Goal: Information Seeking & Learning: Learn about a topic

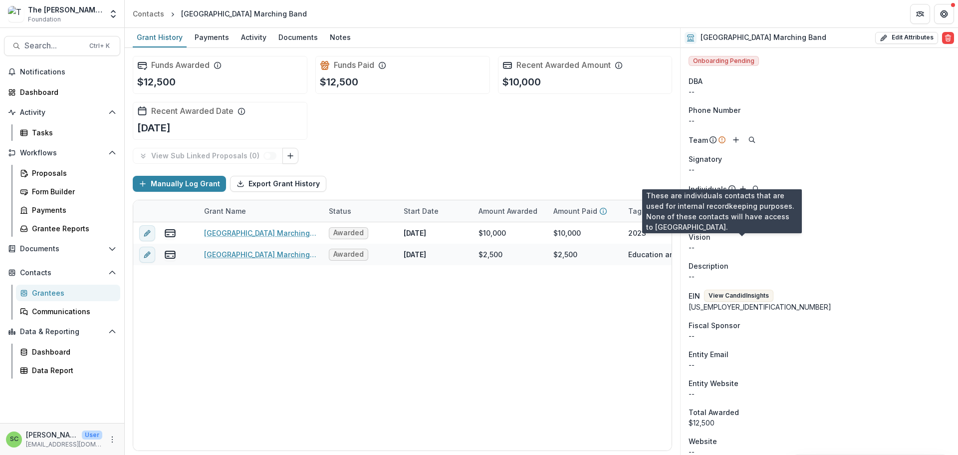
click at [733, 188] on icon at bounding box center [732, 187] width 1 height 1
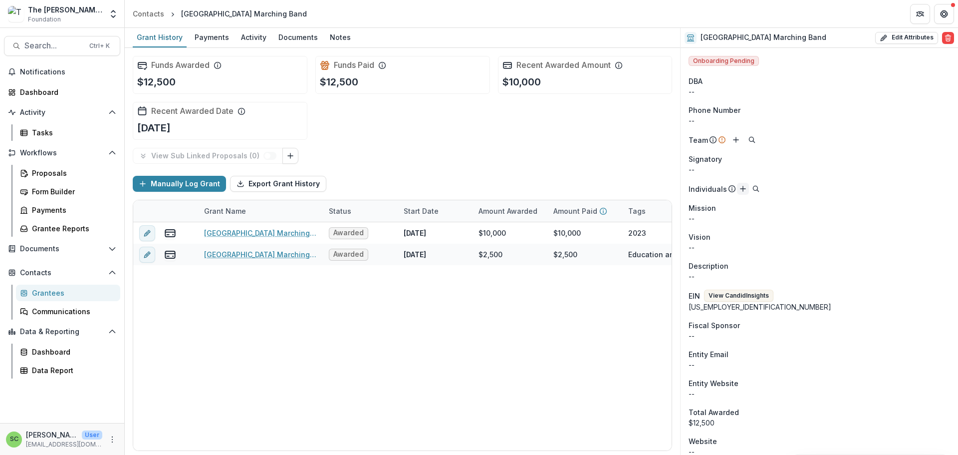
click at [747, 193] on icon "Add" at bounding box center [743, 189] width 8 height 8
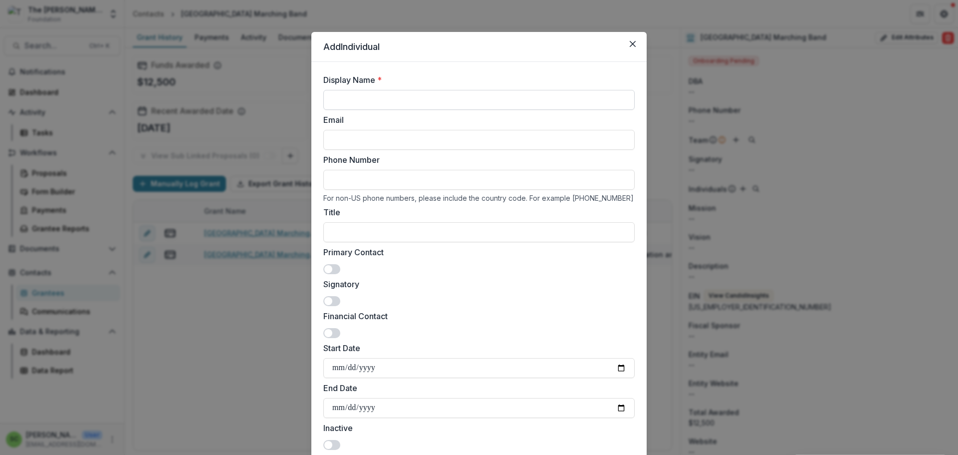
click at [427, 110] on input "Display Name *" at bounding box center [478, 100] width 311 height 20
click at [531, 110] on input "Display Name *" at bounding box center [478, 100] width 311 height 20
type input "**********"
click at [425, 150] on input "Email" at bounding box center [478, 140] width 311 height 20
type input "**********"
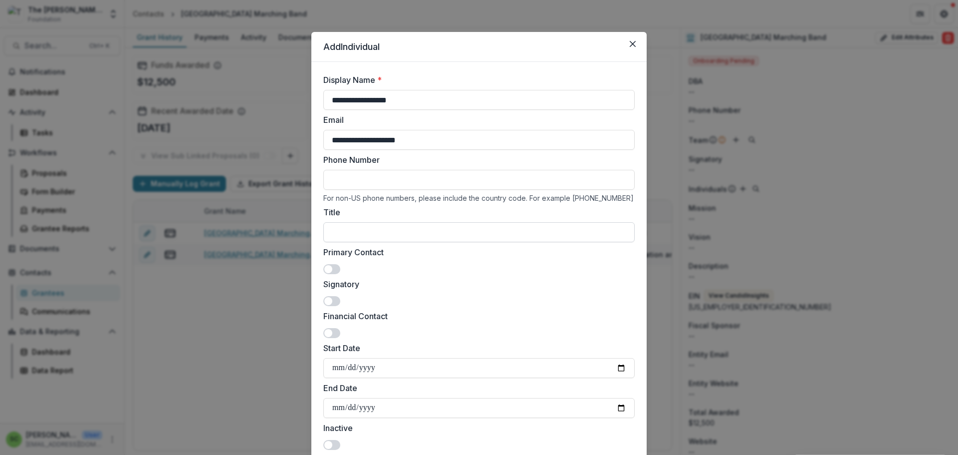
click at [388, 242] on input "Title" at bounding box center [478, 232] width 311 height 20
type input "**********"
click at [324, 273] on span at bounding box center [328, 269] width 8 height 8
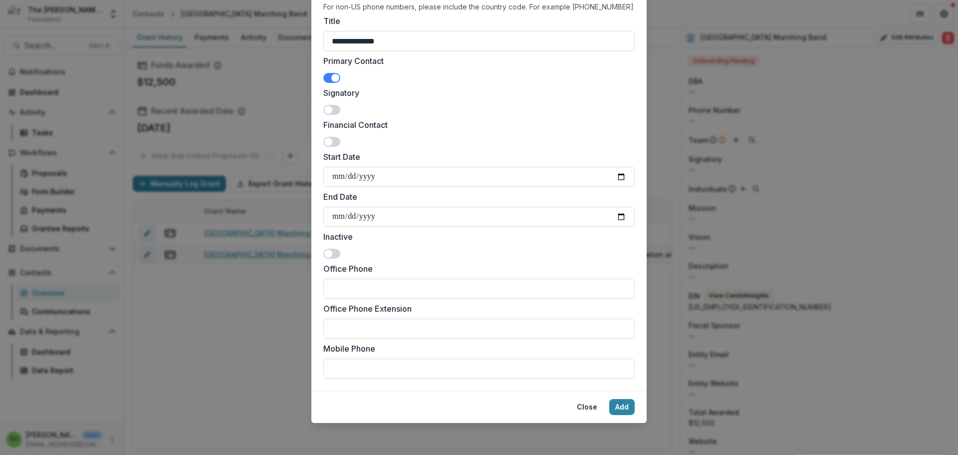
scroll to position [299, 0]
click at [329, 298] on input "Office Phone" at bounding box center [478, 289] width 311 height 20
click at [323, 378] on input "Mobile Phone" at bounding box center [478, 368] width 311 height 20
type input "**********"
click at [323, 298] on input "Office Phone" at bounding box center [478, 289] width 311 height 20
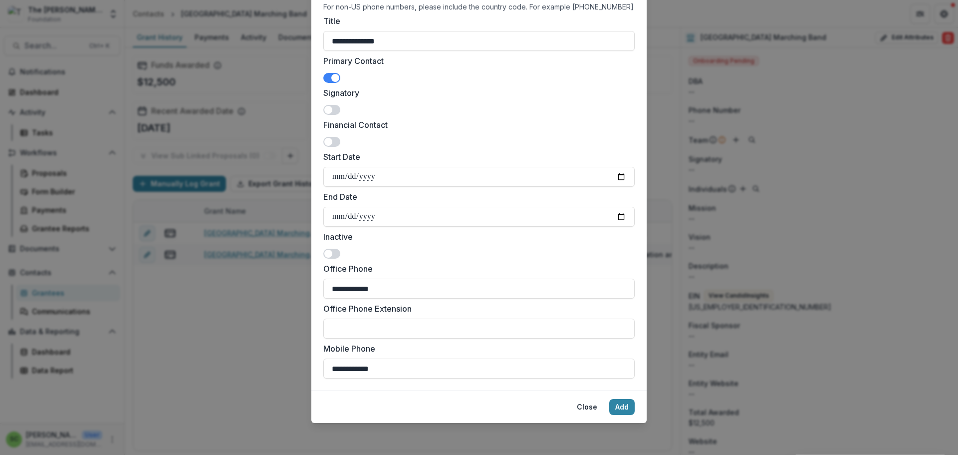
scroll to position [349, 0]
type input "**********"
click at [635, 401] on button "Add" at bounding box center [621, 407] width 25 height 16
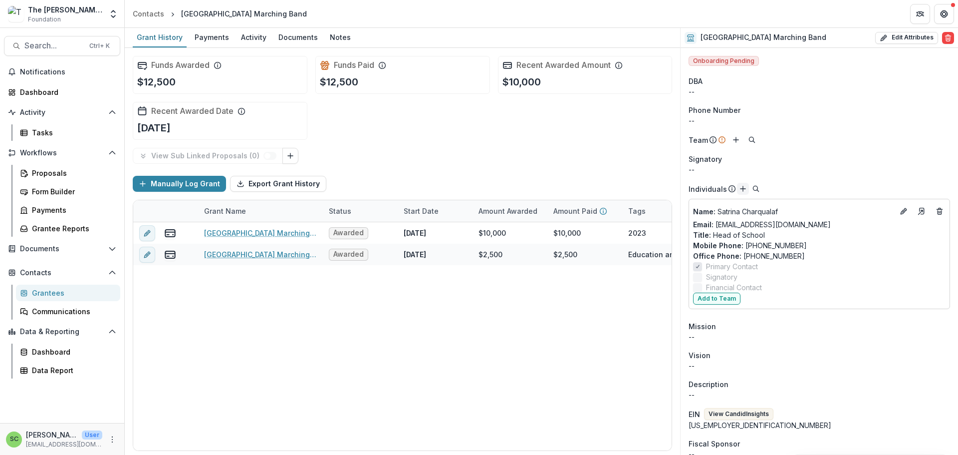
click at [747, 193] on icon "Add" at bounding box center [743, 189] width 8 height 8
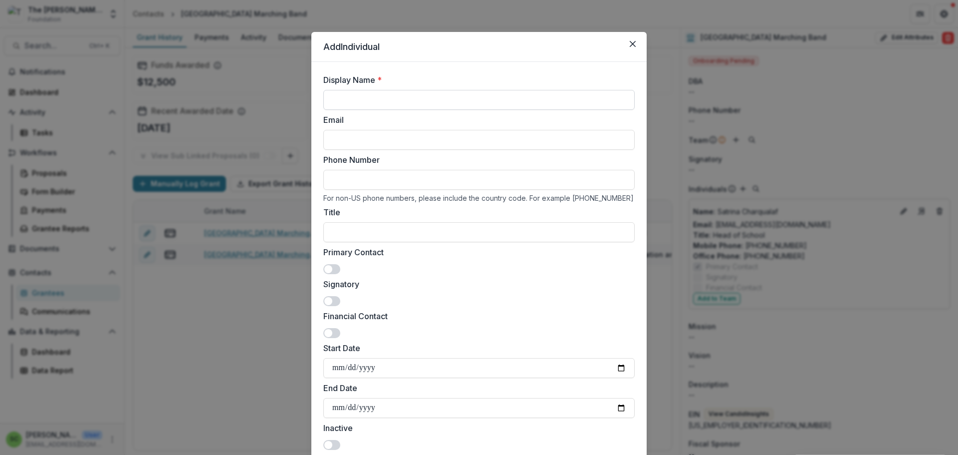
click at [323, 110] on input "Display Name *" at bounding box center [478, 100] width 311 height 20
type input "*"
click at [391, 110] on input "Display Name *" at bounding box center [478, 100] width 311 height 20
paste input "**********"
type input "**********"
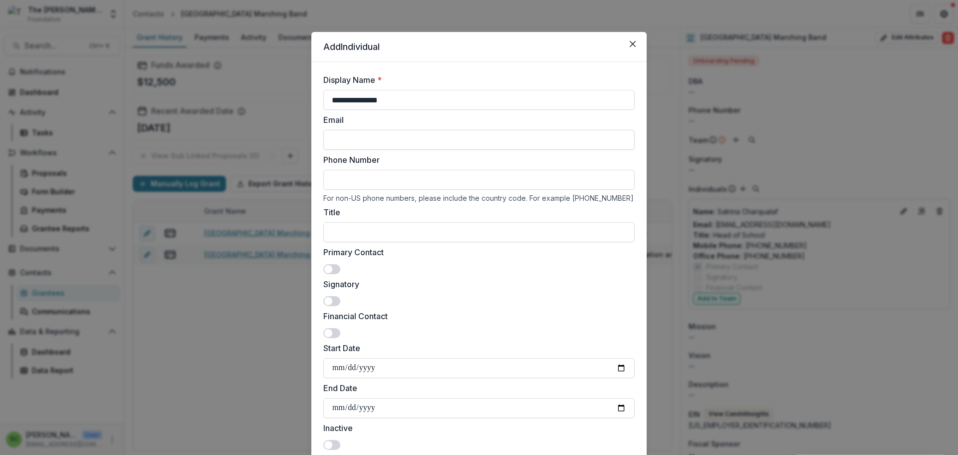
click at [369, 150] on input "Email" at bounding box center [478, 140] width 311 height 20
type input "***"
click at [323, 190] on input "Phone Number" at bounding box center [478, 180] width 311 height 20
paste input "**********"
type input "**********"
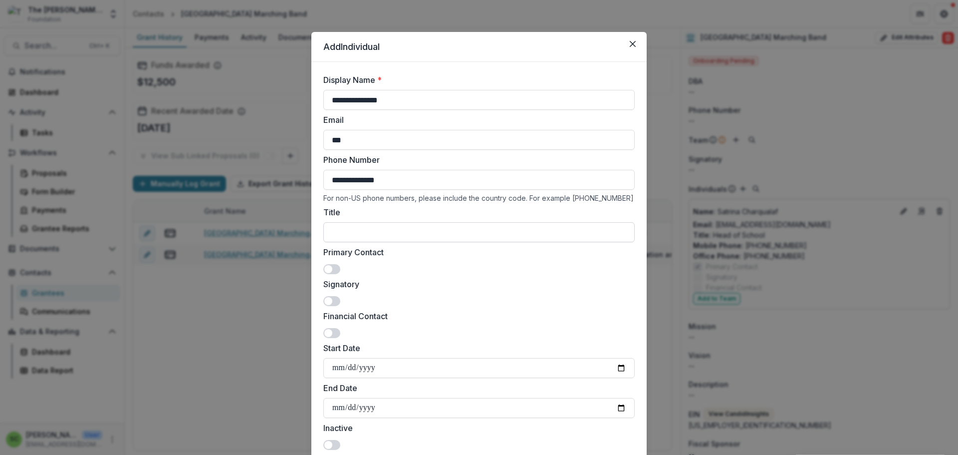
click at [341, 242] on input "Title" at bounding box center [478, 232] width 311 height 20
click at [391, 242] on input "Title" at bounding box center [478, 232] width 311 height 20
paste input "**********"
type input "**********"
click at [324, 337] on span at bounding box center [328, 333] width 8 height 8
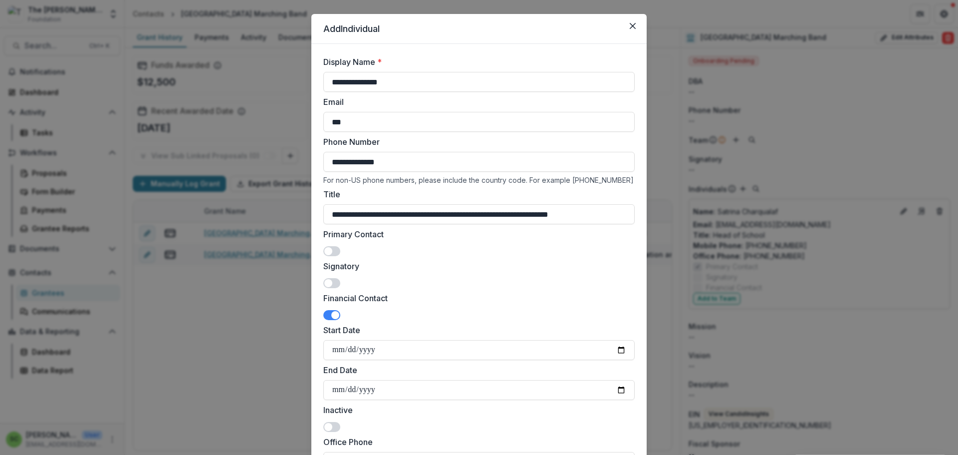
scroll to position [0, 0]
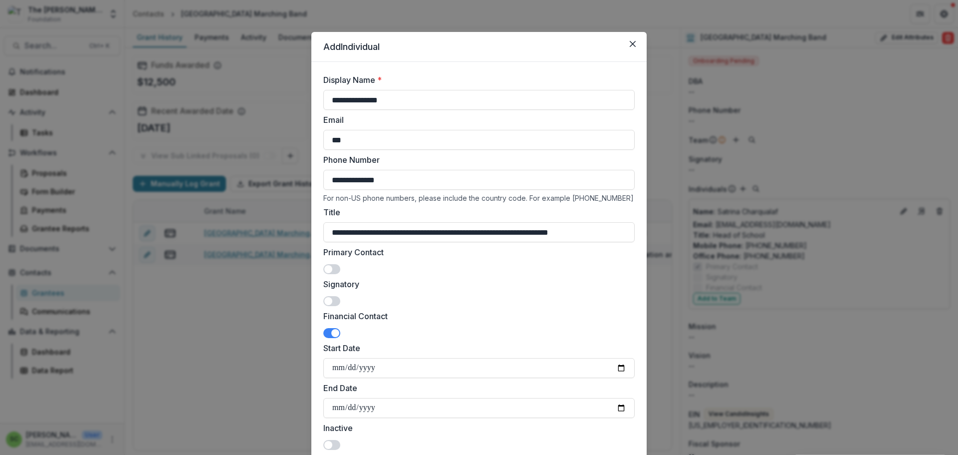
drag, startPoint x: 374, startPoint y: 229, endPoint x: 292, endPoint y: 228, distance: 82.4
click at [323, 190] on input "**********" at bounding box center [478, 180] width 311 height 20
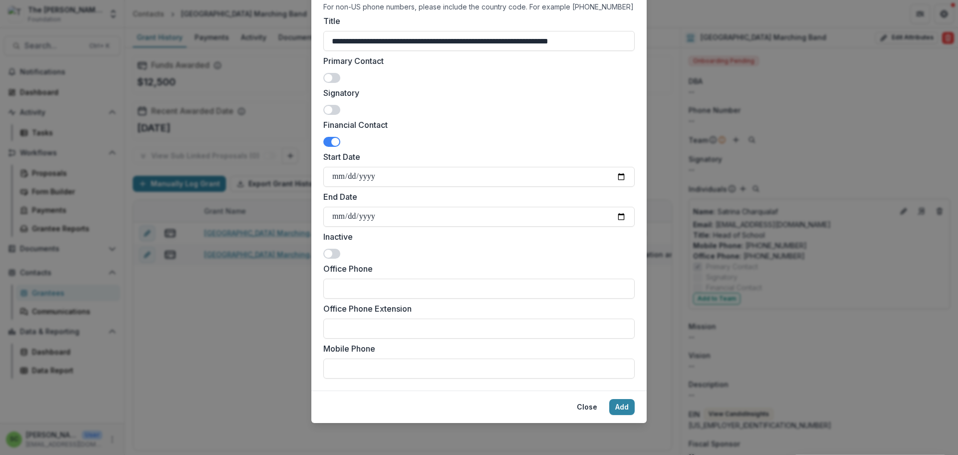
scroll to position [352, 0]
click at [334, 279] on input "Office Phone" at bounding box center [478, 289] width 311 height 20
paste input "**********"
type input "**********"
click at [635, 399] on button "Add" at bounding box center [621, 407] width 25 height 16
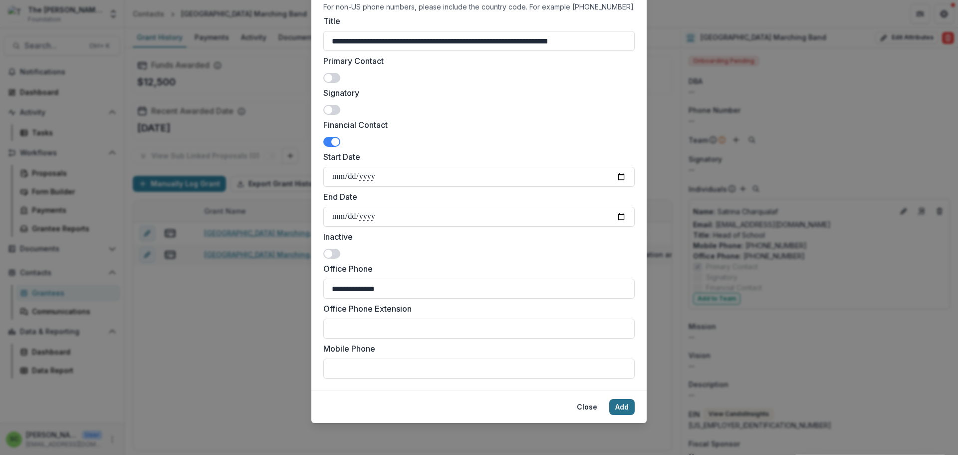
scroll to position [0, 0]
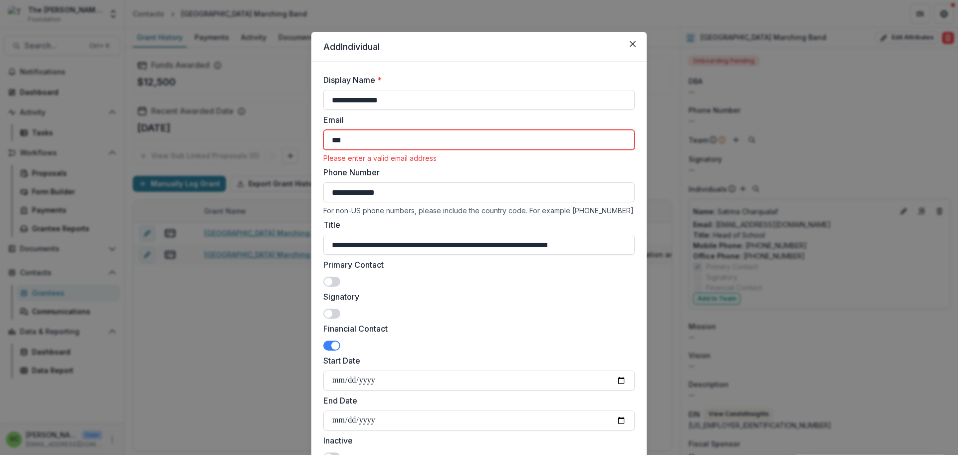
click at [323, 150] on input "***" at bounding box center [478, 140] width 311 height 20
type input "*"
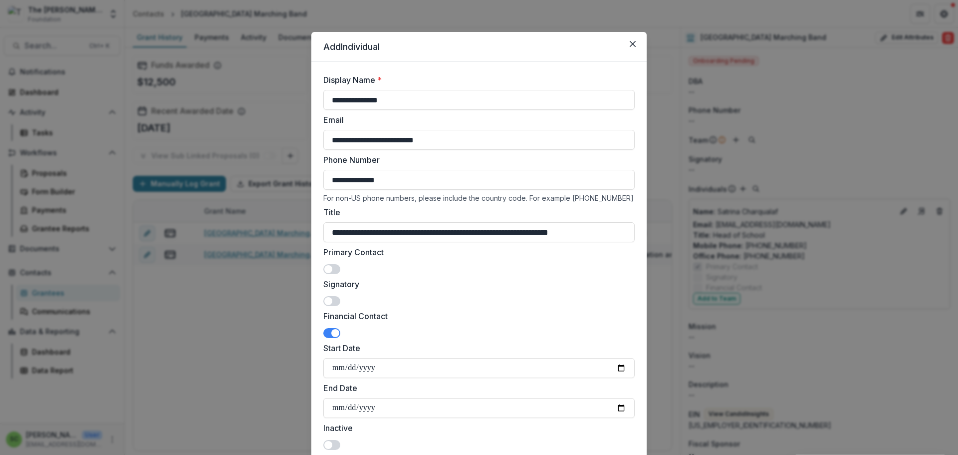
type input "**********"
click at [478, 290] on label "Signatory" at bounding box center [475, 284] width 305 height 12
click at [636, 47] on icon "Close" at bounding box center [633, 44] width 6 height 6
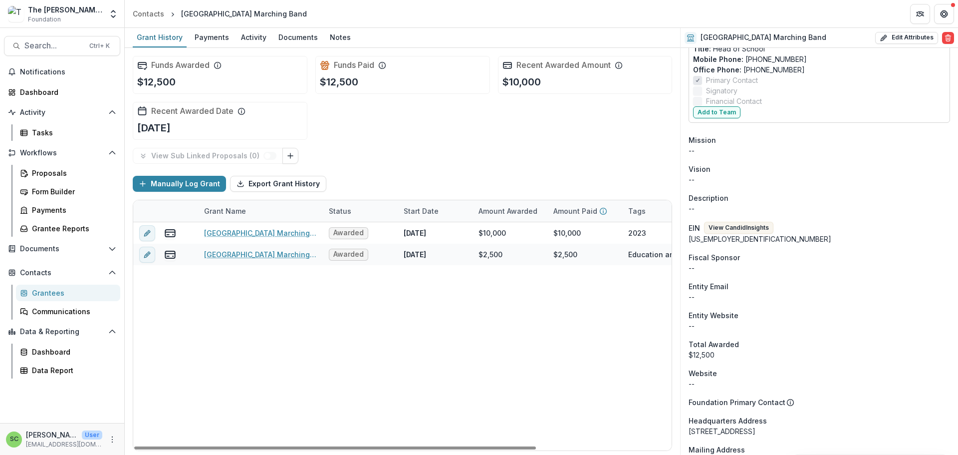
scroll to position [200, 0]
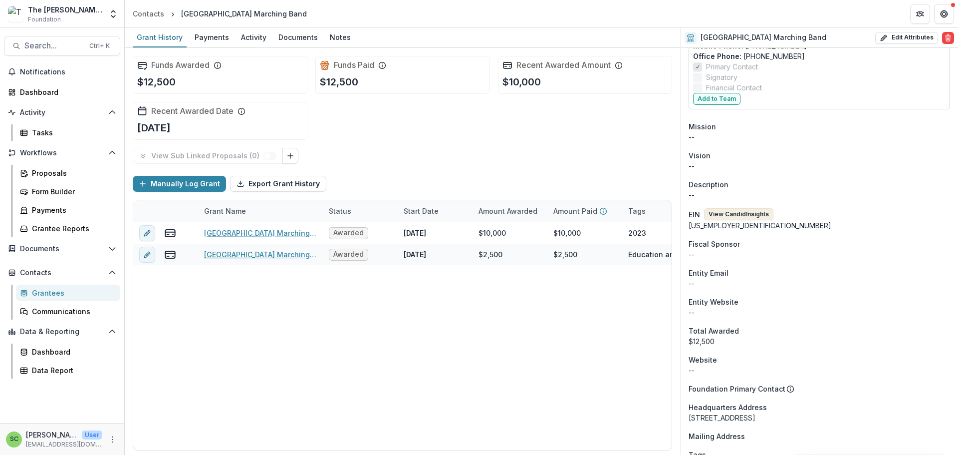
click at [745, 220] on button "View Candid Insights" at bounding box center [738, 214] width 69 height 12
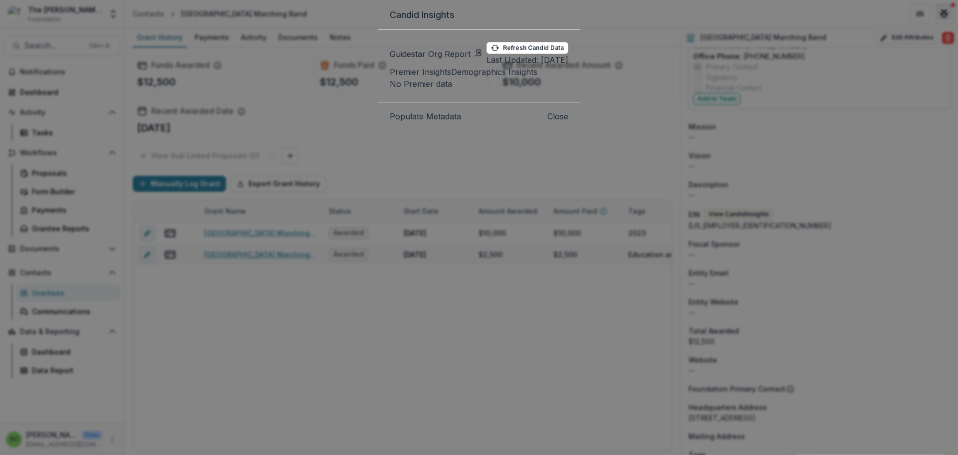
click at [941, 15] on icon "Close" at bounding box center [944, 12] width 6 height 6
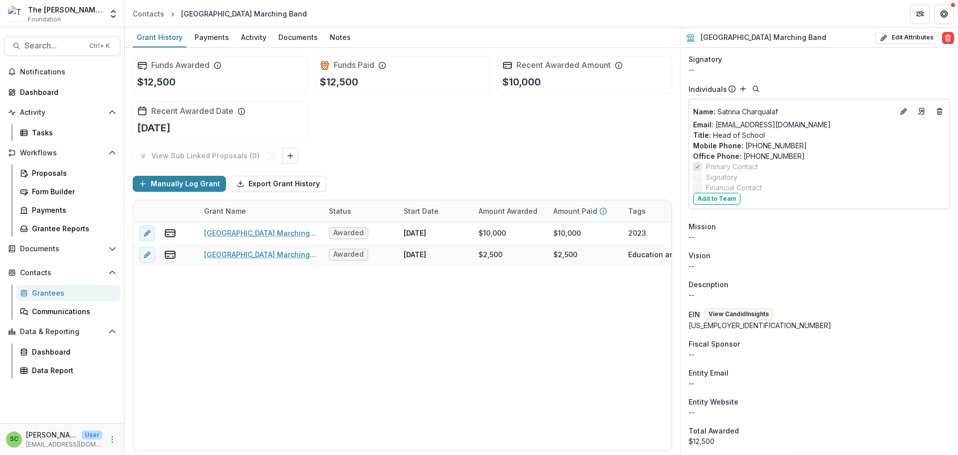
scroll to position [0, 0]
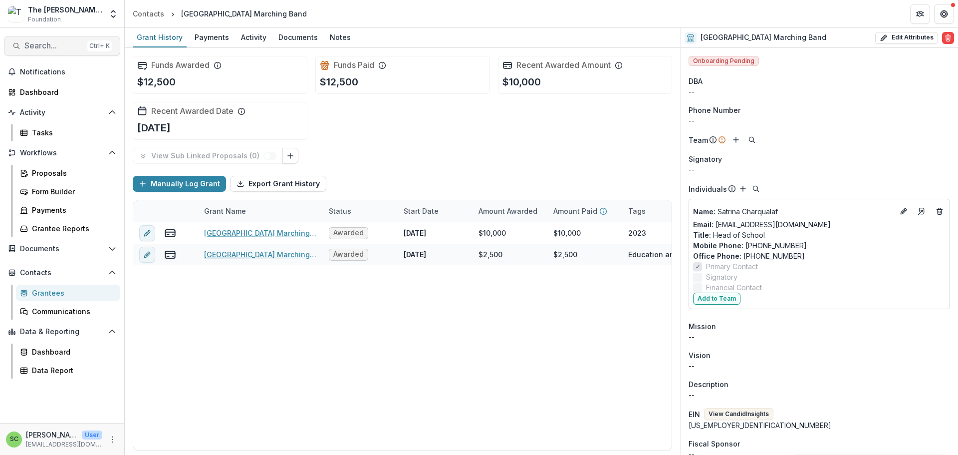
click at [42, 50] on span "Search..." at bounding box center [53, 45] width 59 height 9
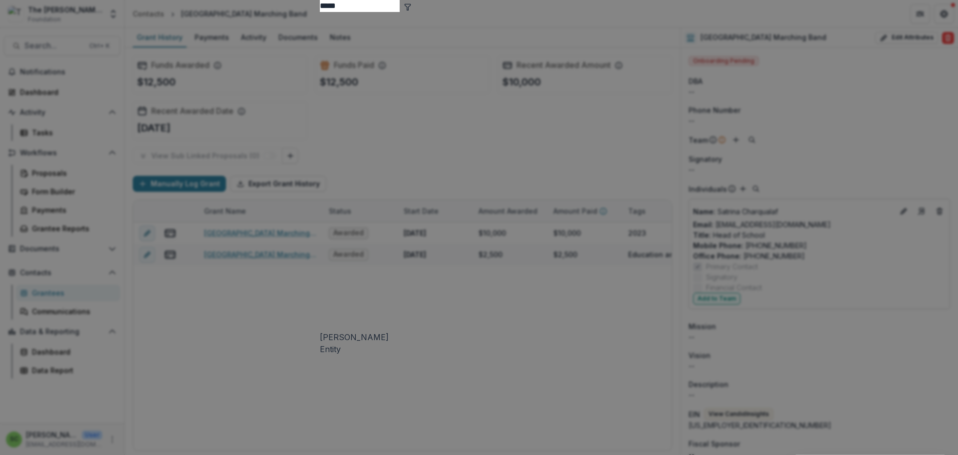
type input "*****"
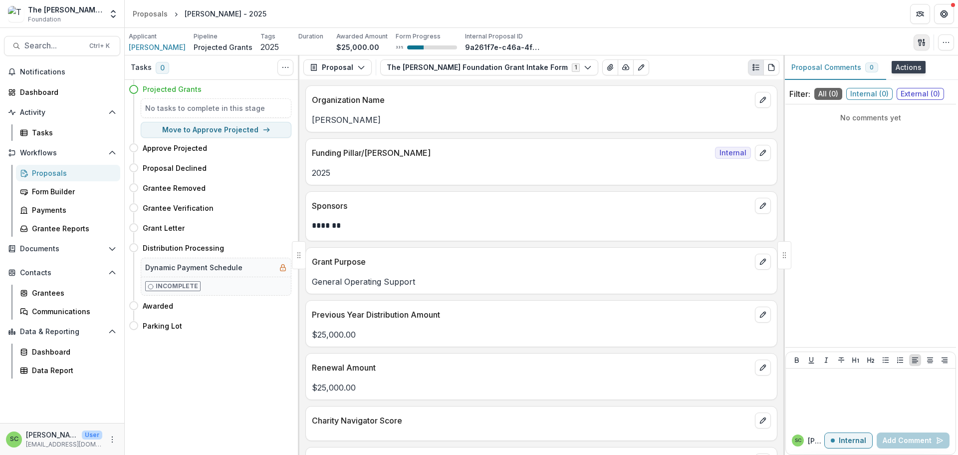
click at [918, 43] on icon "button" at bounding box center [919, 42] width 3 height 6
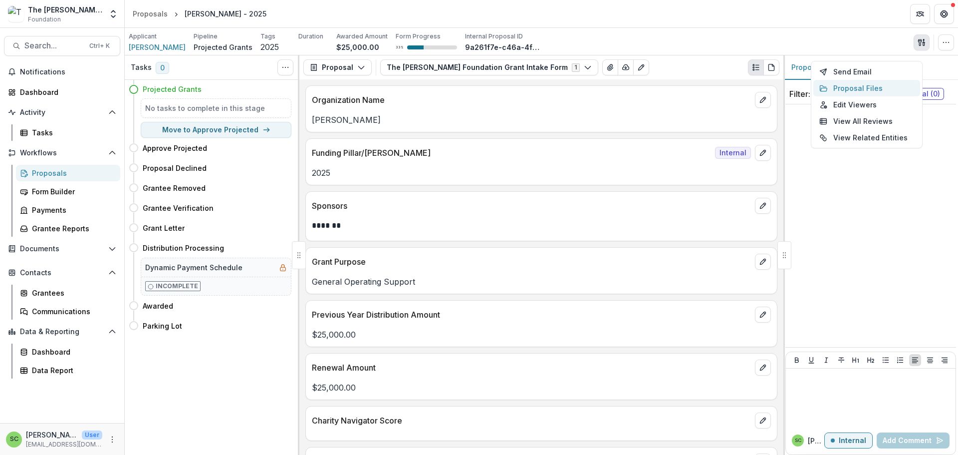
click at [852, 95] on button "Proposal Files" at bounding box center [867, 88] width 107 height 16
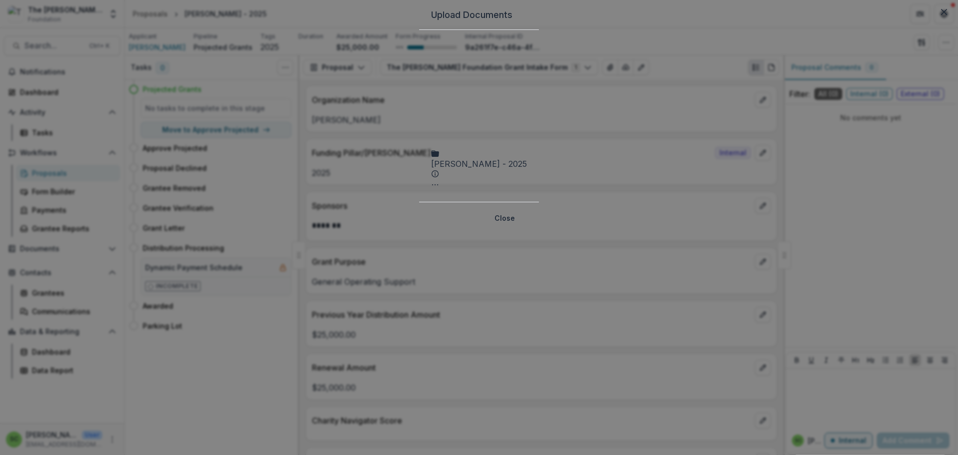
click at [431, 158] on div "[PERSON_NAME] - 2025" at bounding box center [479, 164] width 96 height 12
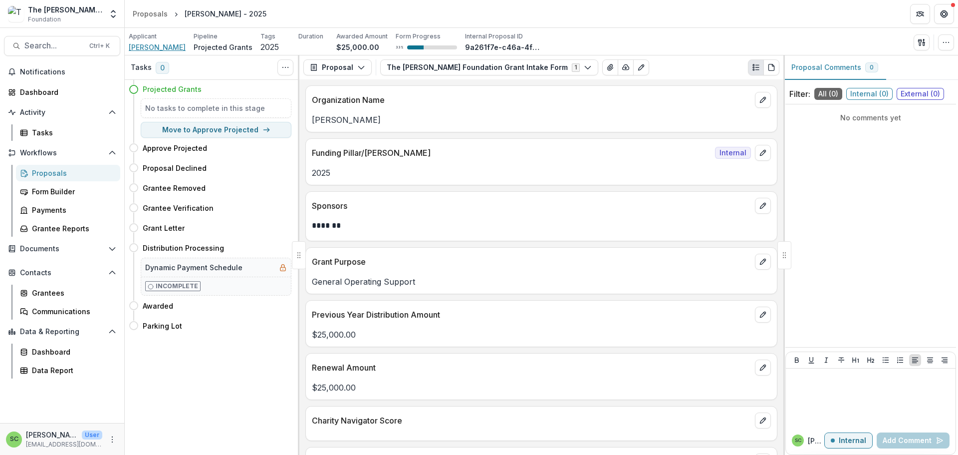
click at [137, 52] on span "[PERSON_NAME]" at bounding box center [157, 47] width 57 height 10
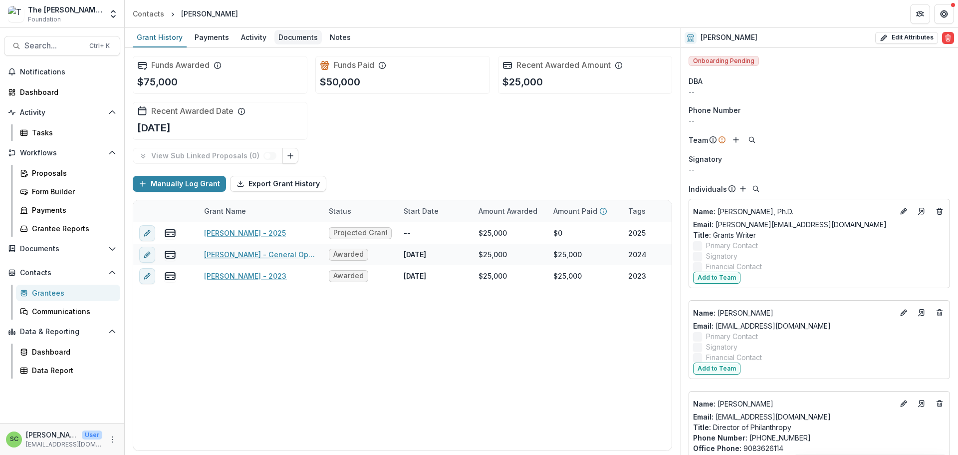
click at [322, 44] on div "Documents" at bounding box center [298, 37] width 47 height 14
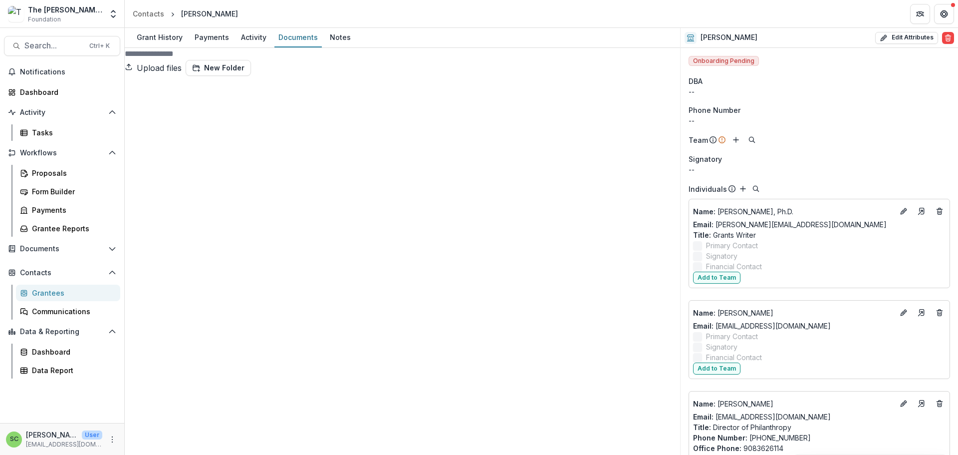
click at [173, 44] on div "Grant History" at bounding box center [160, 37] width 54 height 14
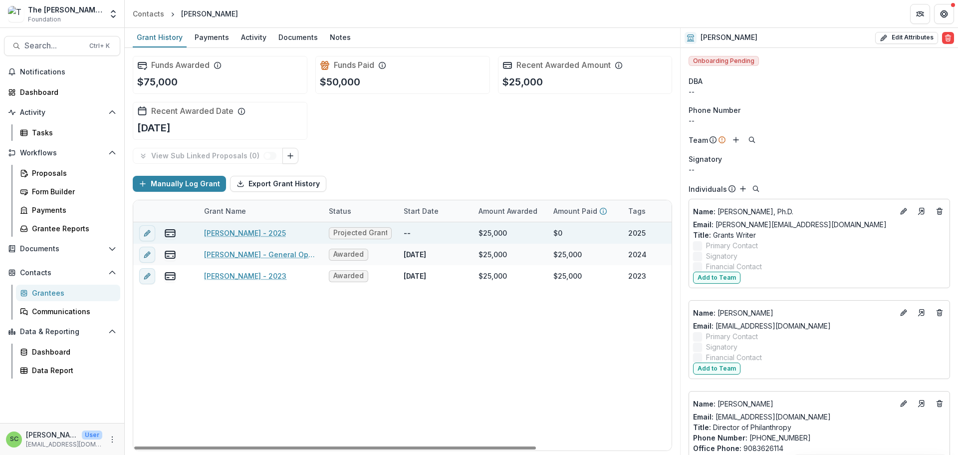
click at [221, 238] on link "[PERSON_NAME] - 2025" at bounding box center [245, 233] width 82 height 10
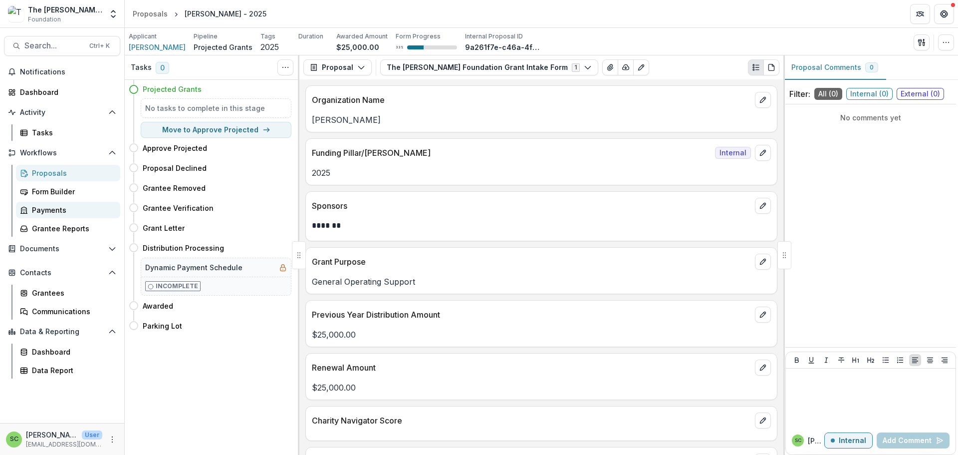
scroll to position [67, 0]
click at [79, 375] on div "Data Report" at bounding box center [72, 370] width 80 height 10
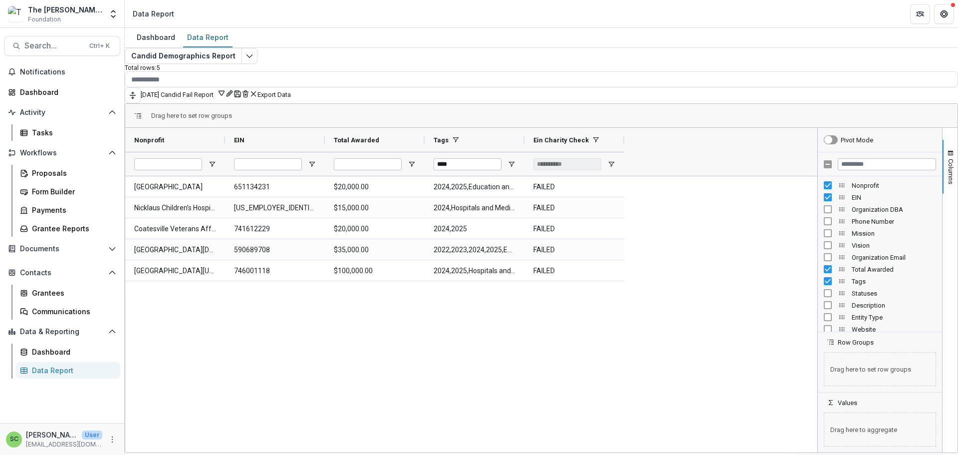
click at [339, 333] on div "[GEOGRAPHIC_DATA] 651134231 $20,000.00 2024,2025,Education and [GEOGRAPHIC_DATA…" at bounding box center [471, 314] width 692 height 276
click at [43, 50] on span "Search..." at bounding box center [53, 45] width 59 height 9
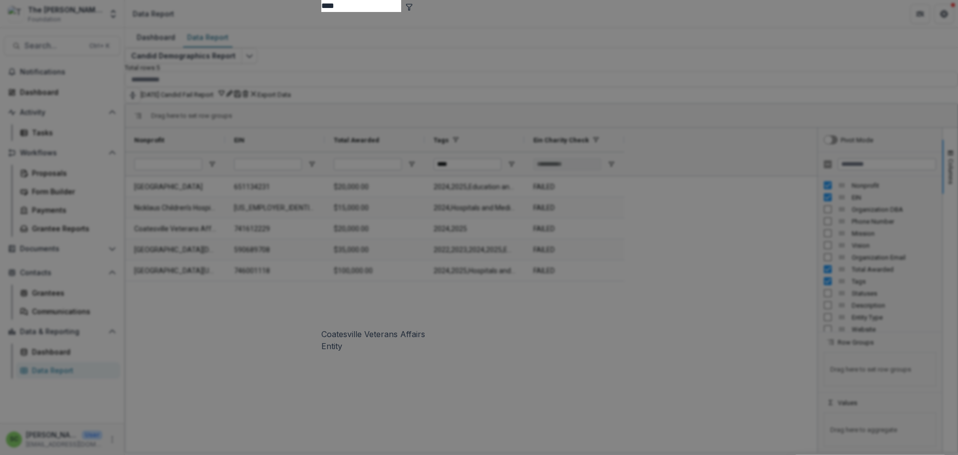
type input "****"
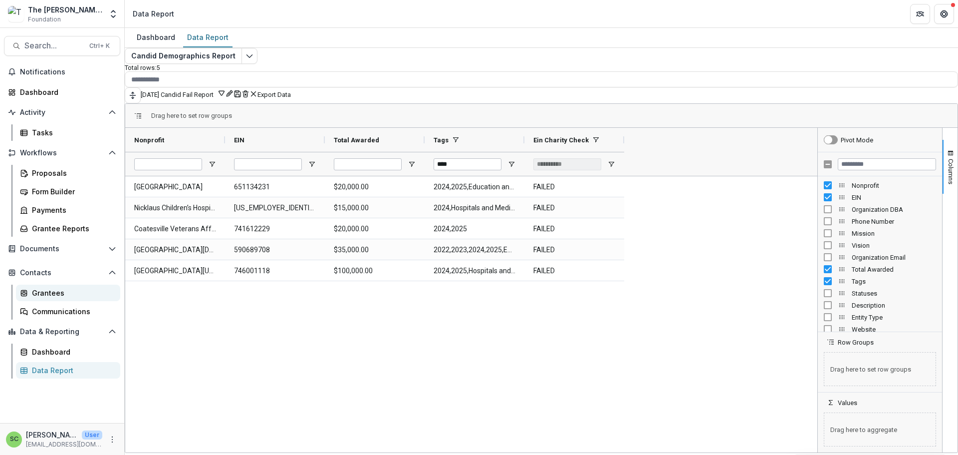
click at [57, 298] on div "Grantees" at bounding box center [72, 292] width 80 height 10
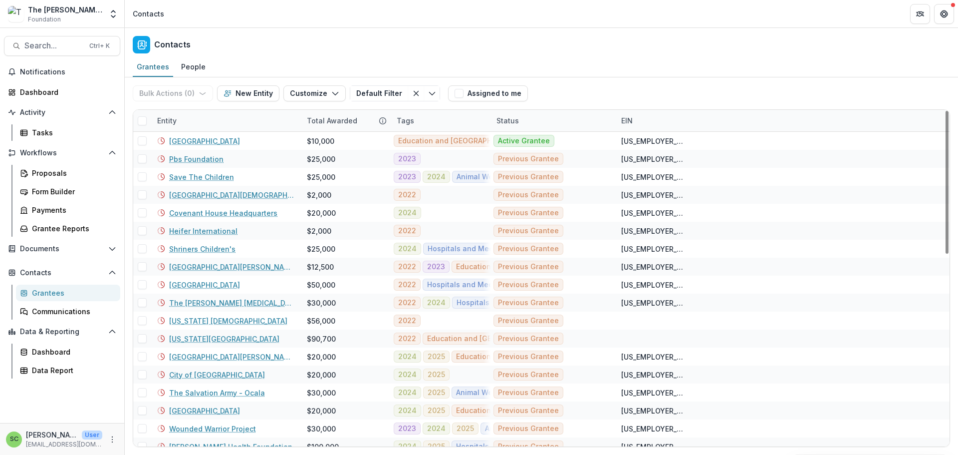
click at [204, 131] on div "Entity" at bounding box center [226, 120] width 150 height 21
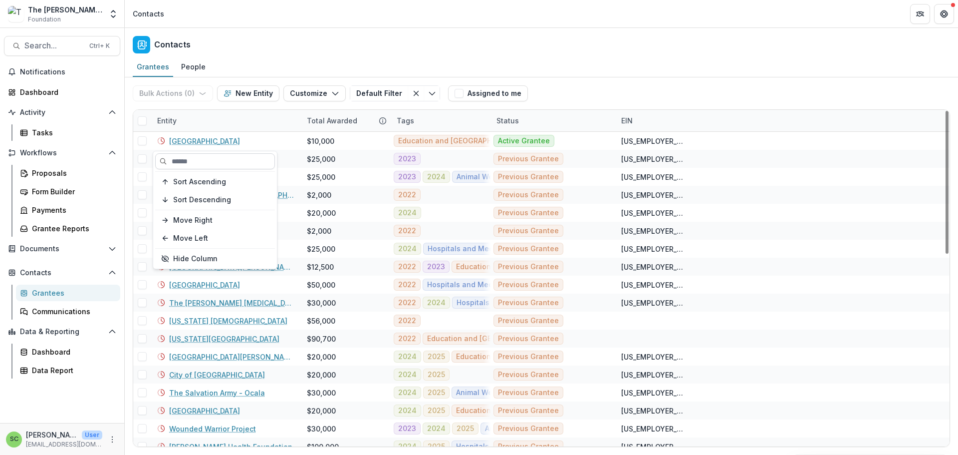
click at [193, 169] on input at bounding box center [215, 161] width 120 height 16
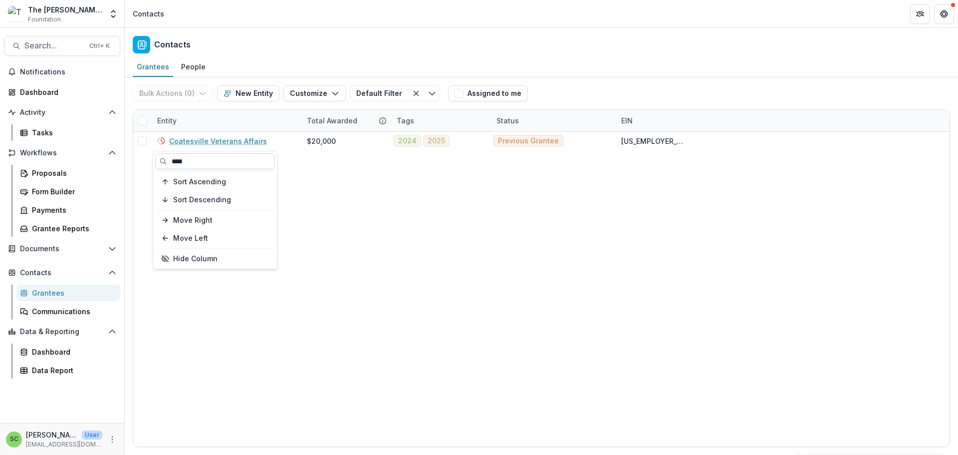
type input "****"
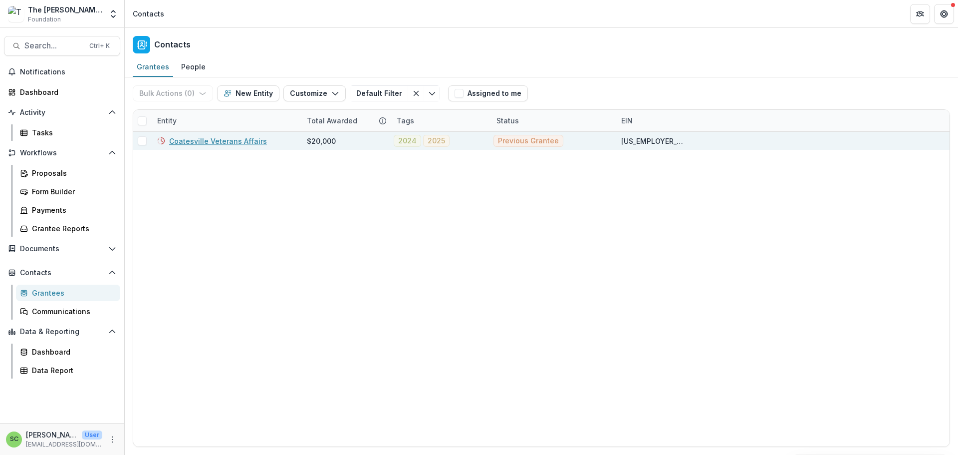
click at [210, 146] on link "Coatesville Veterans Affairs" at bounding box center [218, 141] width 98 height 10
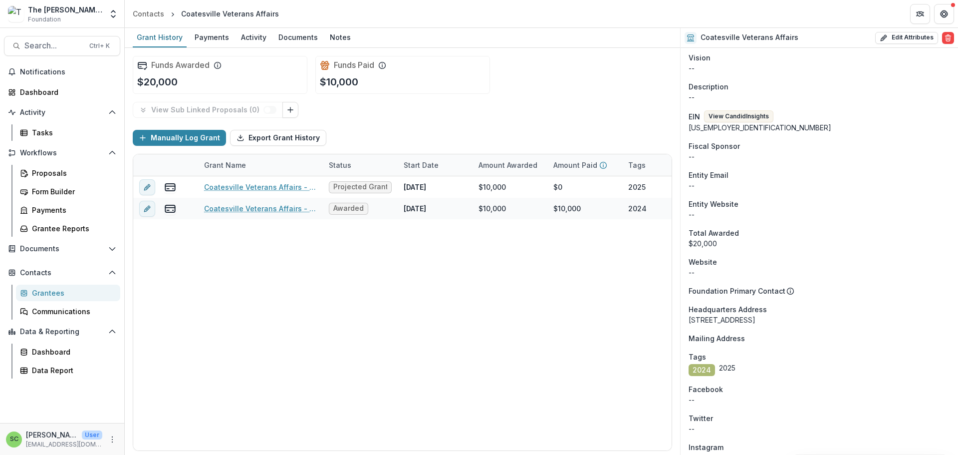
scroll to position [549, 0]
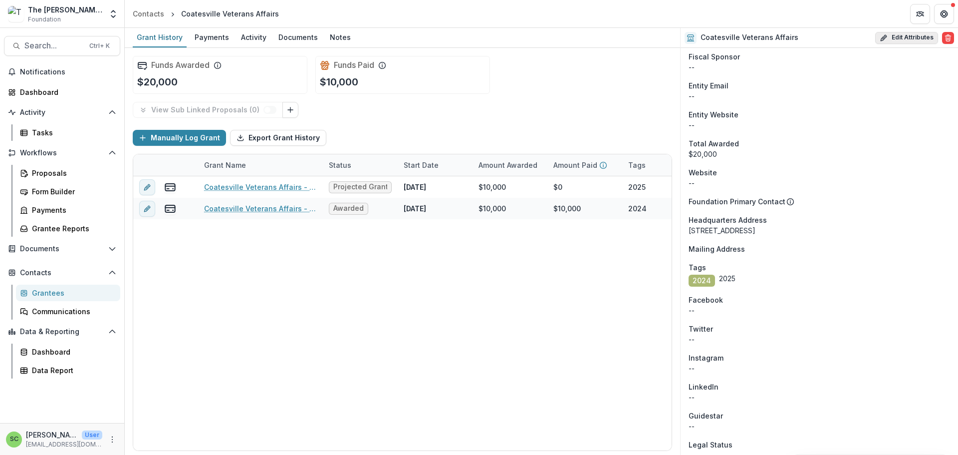
click at [886, 40] on button "Edit Attributes" at bounding box center [906, 38] width 63 height 12
select select
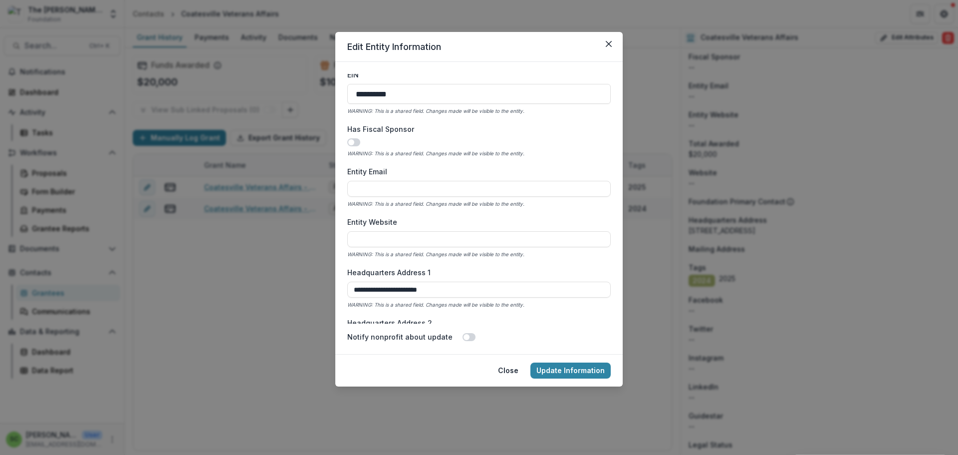
scroll to position [399, 0]
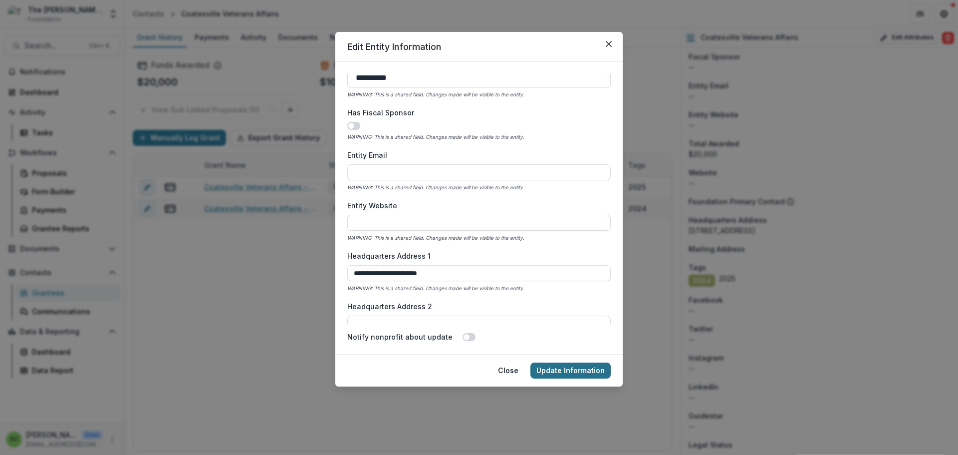
click at [587, 378] on button "Update Information" at bounding box center [571, 370] width 80 height 16
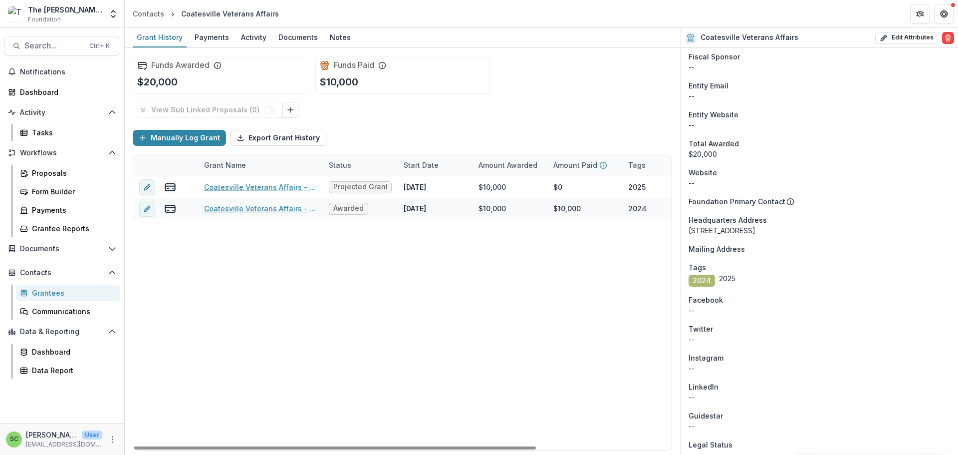
click at [736, 33] on button "View Candid Insights" at bounding box center [738, 27] width 69 height 12
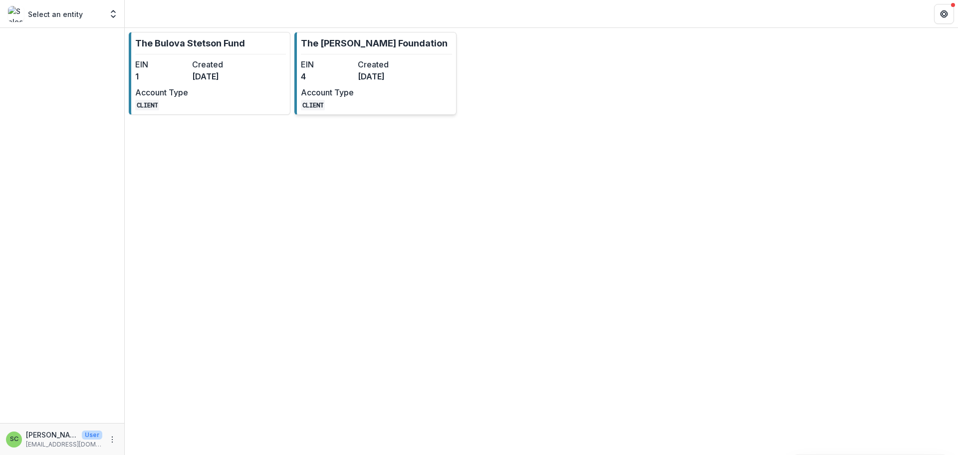
click at [388, 50] on p "The [PERSON_NAME] Foundation" at bounding box center [374, 42] width 147 height 13
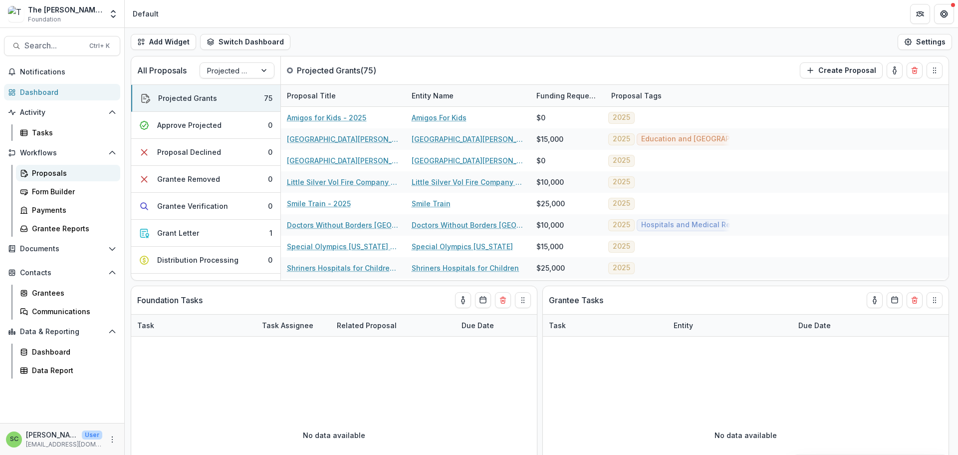
click at [72, 178] on div "Proposals" at bounding box center [72, 173] width 80 height 10
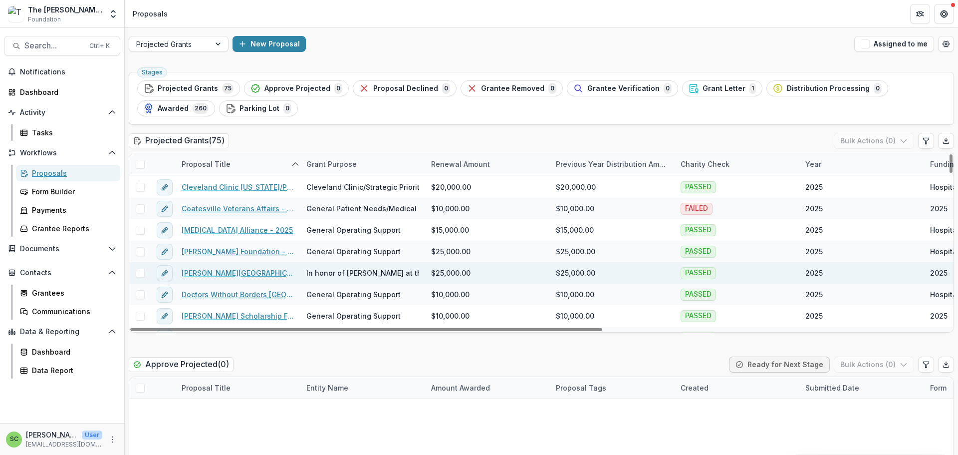
scroll to position [200, 0]
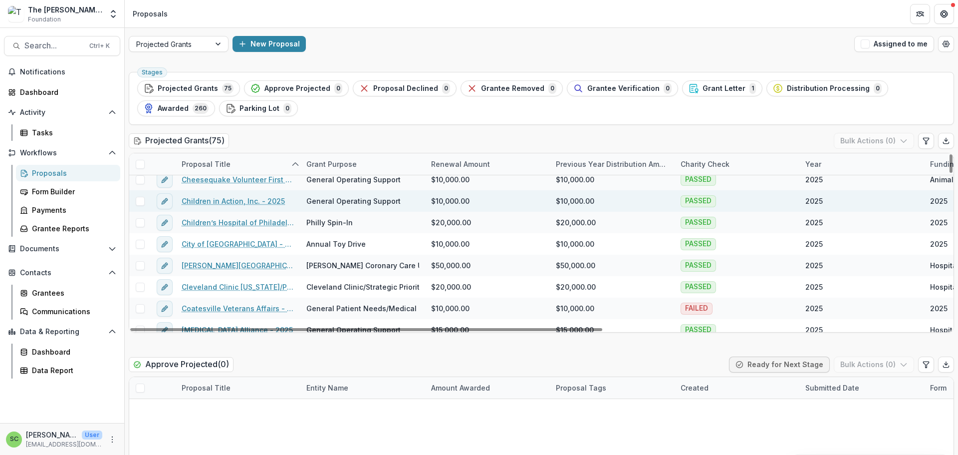
click at [232, 206] on link "Children in Action, Inc. - 2025" at bounding box center [233, 201] width 103 height 10
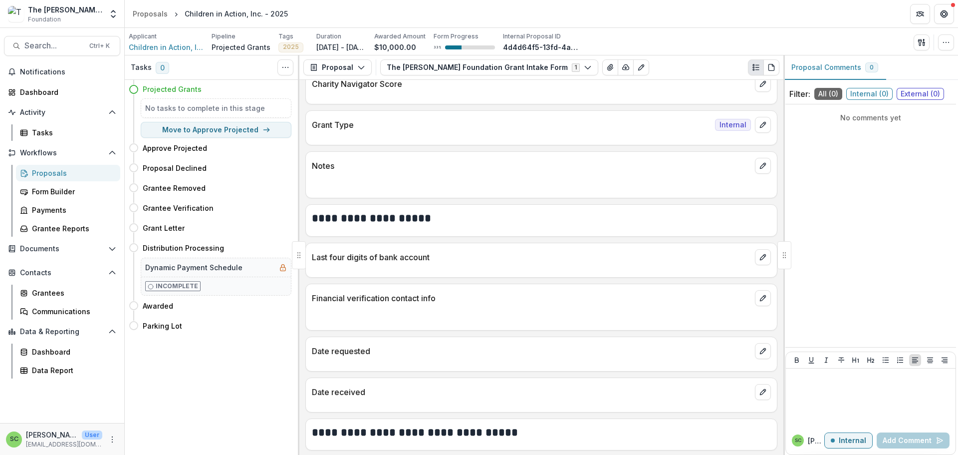
scroll to position [349, 0]
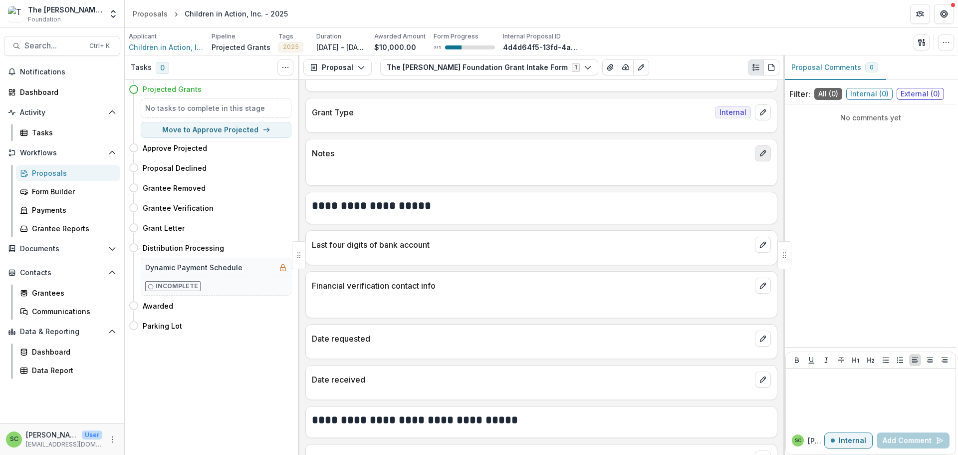
click at [759, 157] on icon "edit" at bounding box center [763, 153] width 8 height 8
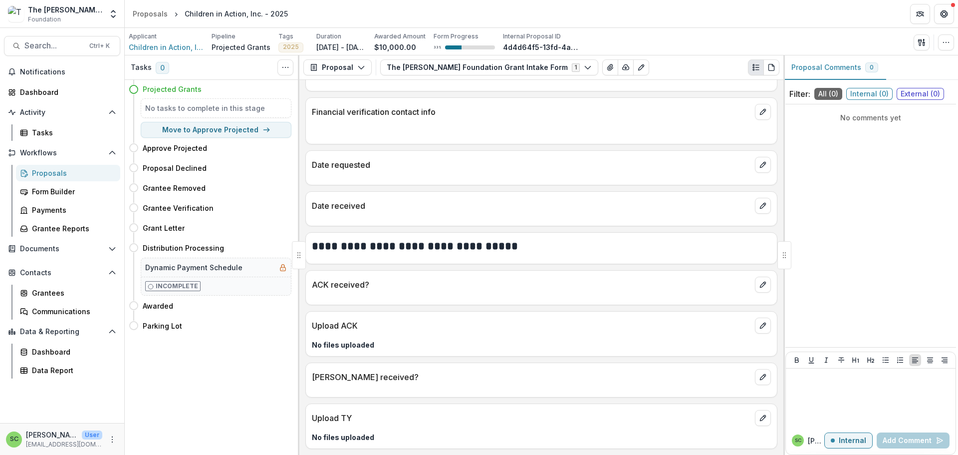
scroll to position [969, 0]
click at [759, 321] on icon "edit" at bounding box center [763, 325] width 8 height 8
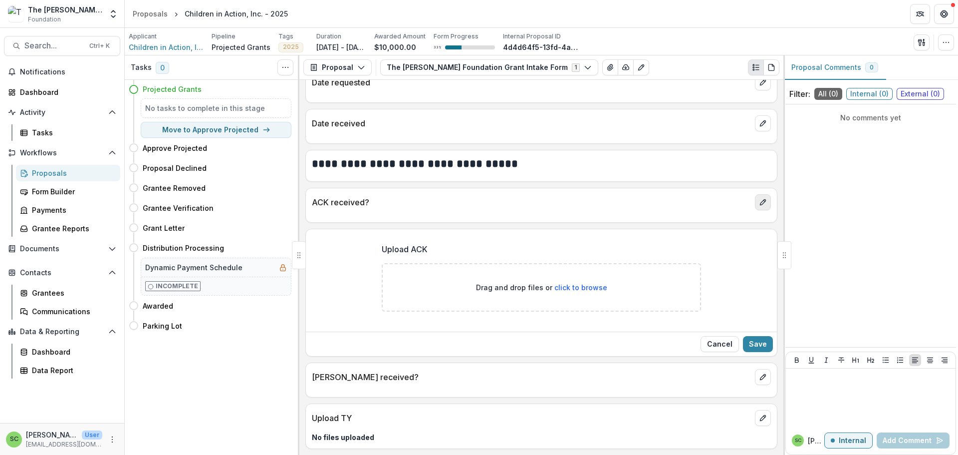
click at [755, 210] on button "edit" at bounding box center [763, 202] width 16 height 16
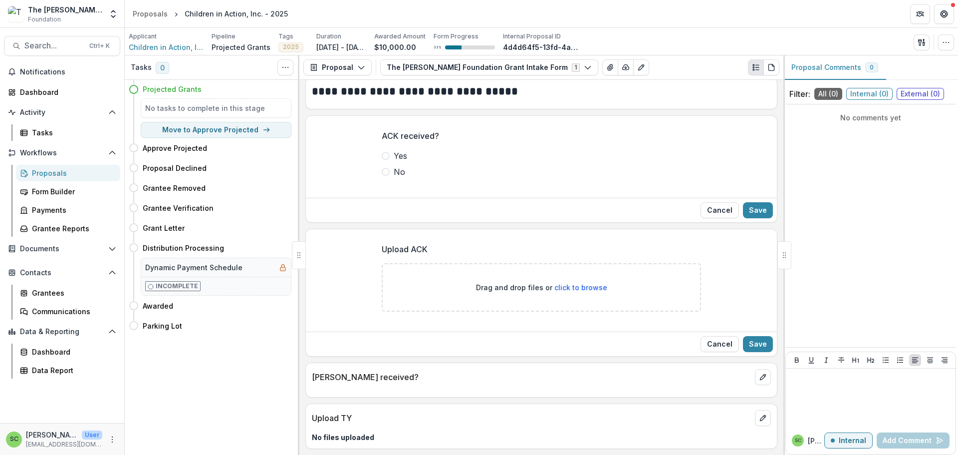
scroll to position [1161, 0]
click at [759, 373] on icon "edit" at bounding box center [763, 377] width 8 height 8
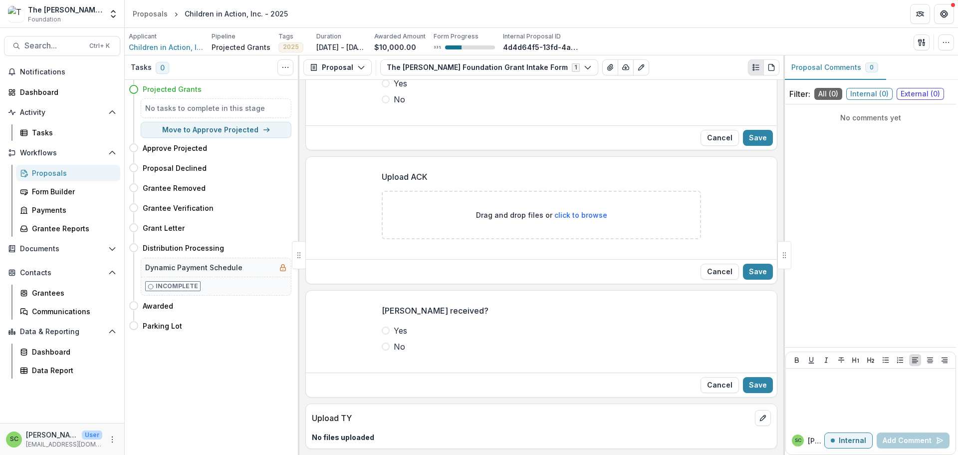
scroll to position [952, 0]
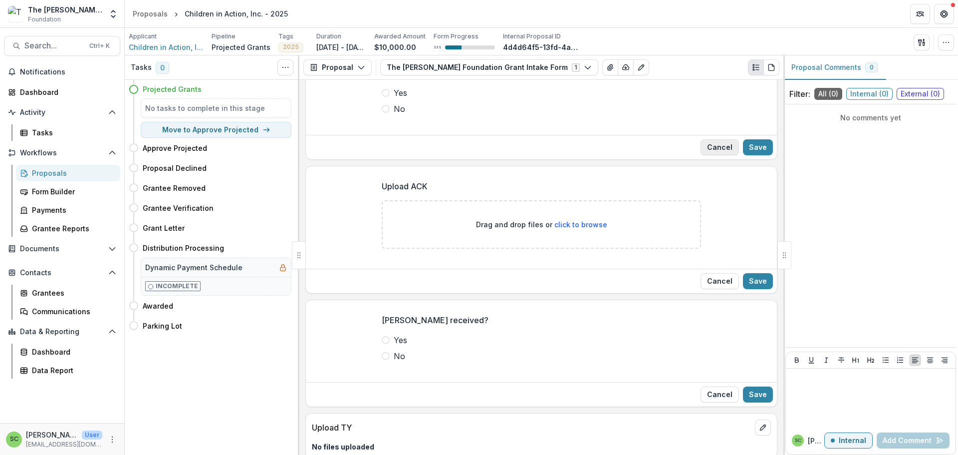
click at [703, 155] on button "Cancel" at bounding box center [720, 147] width 38 height 16
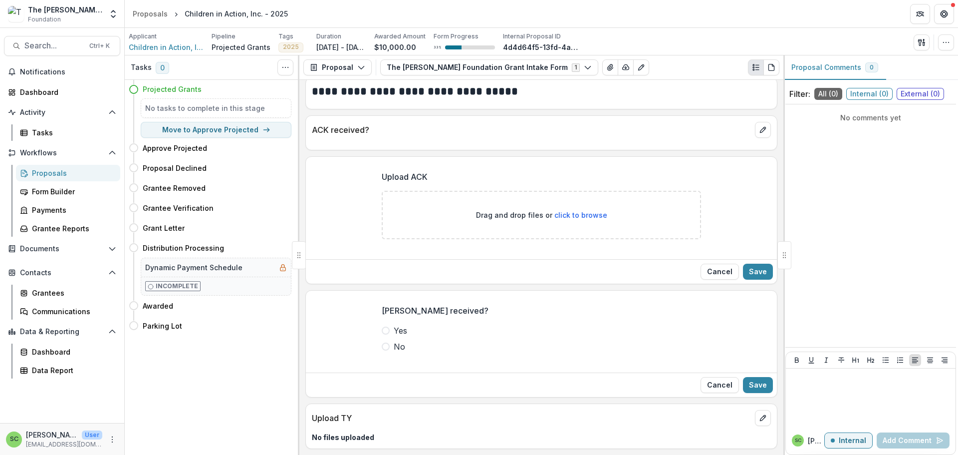
scroll to position [1052, 0]
click at [701, 279] on button "Cancel" at bounding box center [720, 272] width 38 height 16
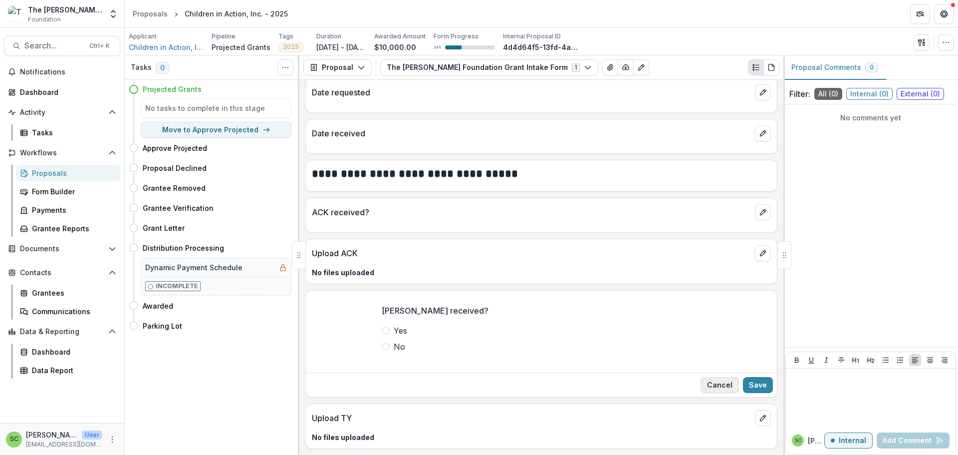
click at [701, 377] on button "Cancel" at bounding box center [720, 385] width 38 height 16
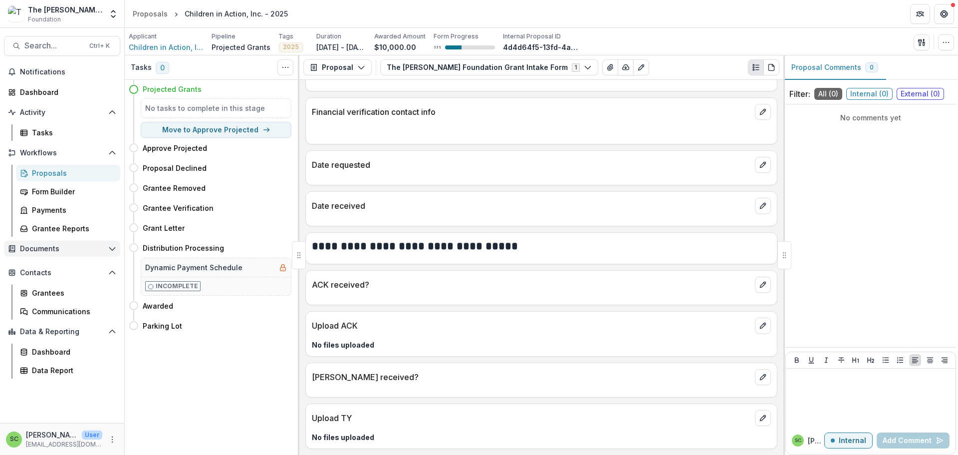
scroll to position [67, 0]
click at [71, 375] on div "Data Report" at bounding box center [72, 370] width 80 height 10
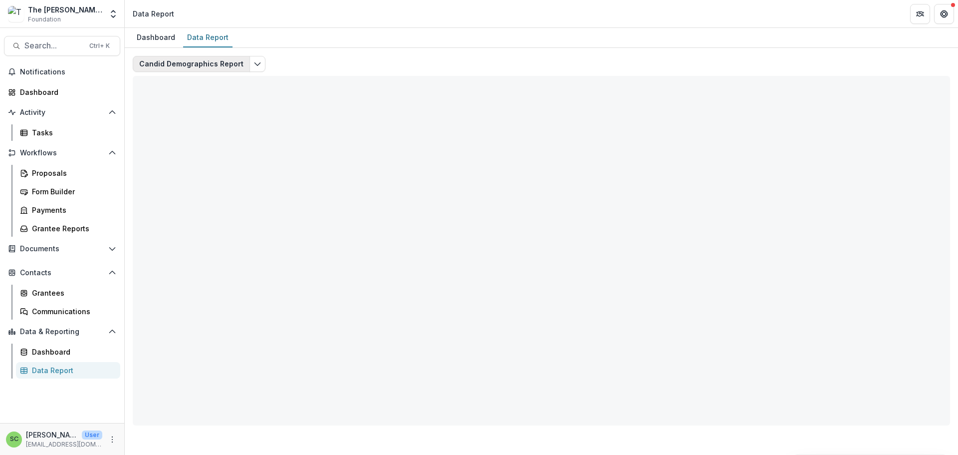
click at [225, 72] on button "Candid Demographics Report" at bounding box center [191, 64] width 117 height 16
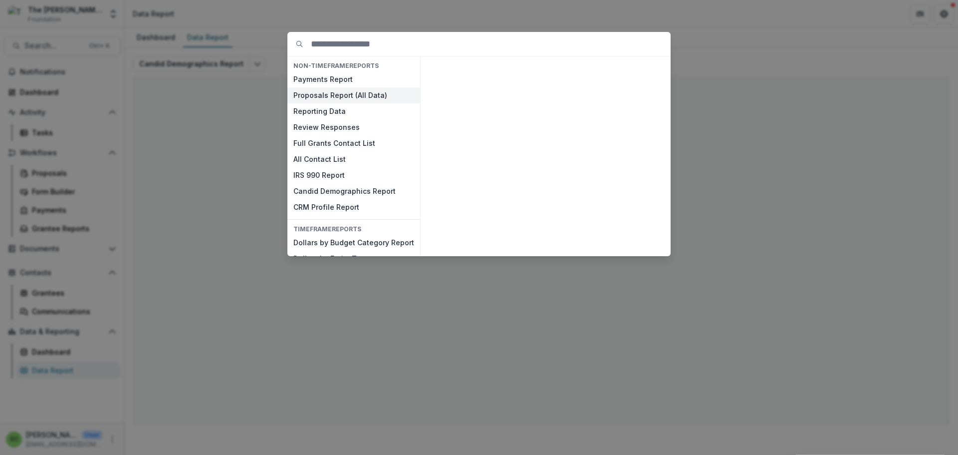
click at [293, 103] on button "Proposals Report (All Data)" at bounding box center [353, 95] width 133 height 16
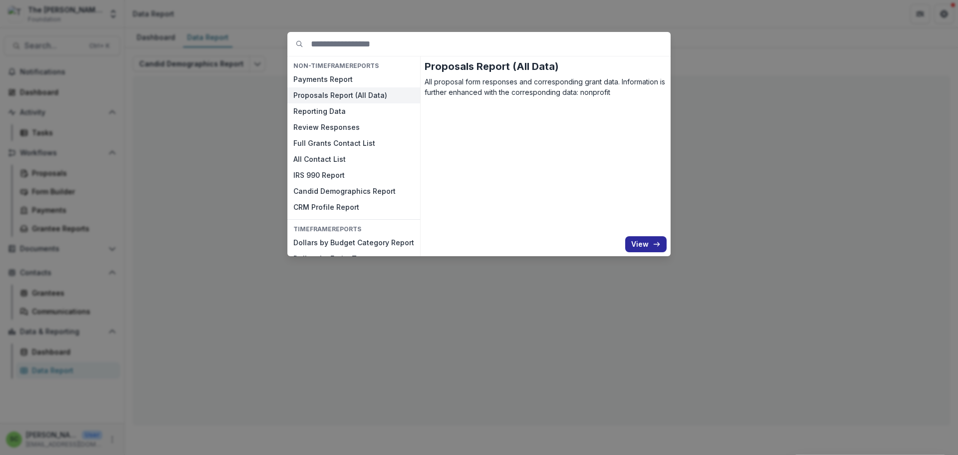
click at [667, 252] on button "View" at bounding box center [645, 244] width 41 height 16
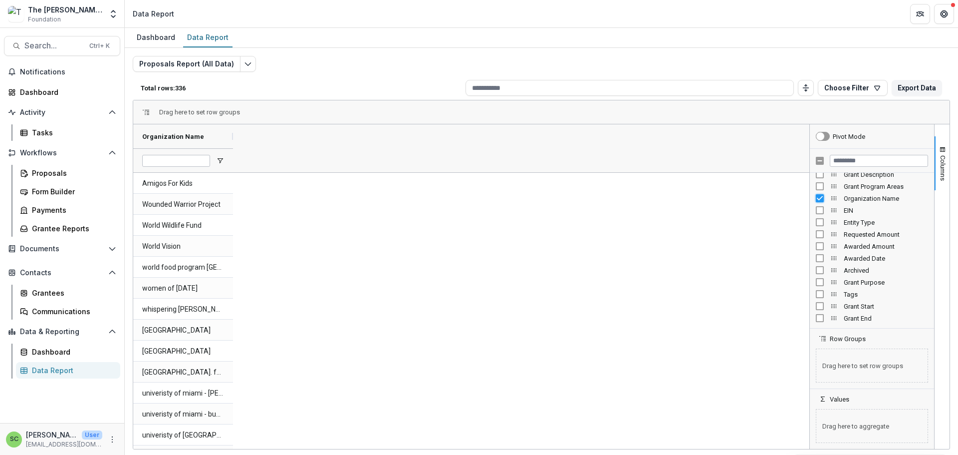
scroll to position [50, 0]
click at [842, 167] on input "Filter Columns Input" at bounding box center [879, 161] width 98 height 12
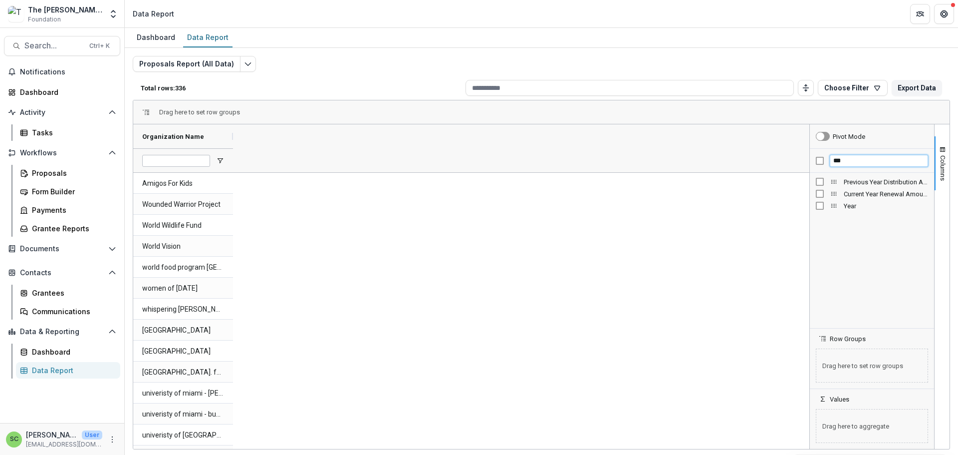
scroll to position [0, 0]
click at [844, 167] on input "****" at bounding box center [879, 161] width 98 height 12
type input "*"
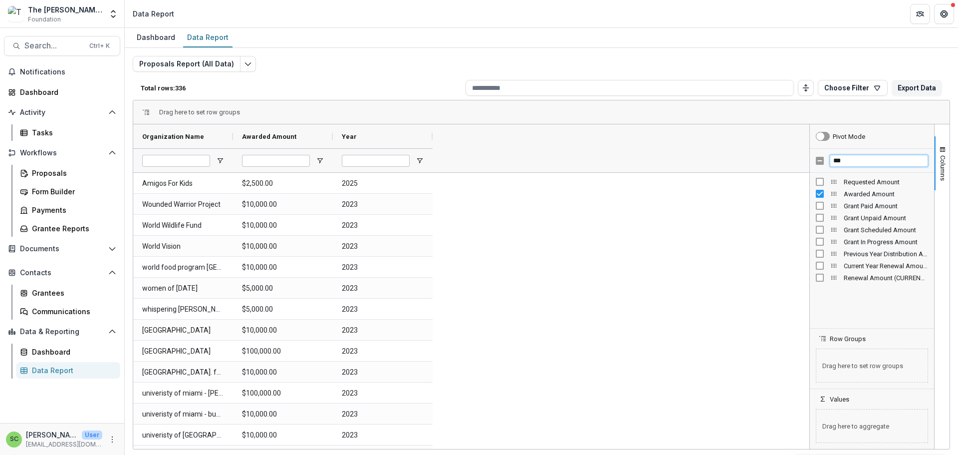
click at [850, 167] on input "***" at bounding box center [879, 161] width 98 height 12
type input "*"
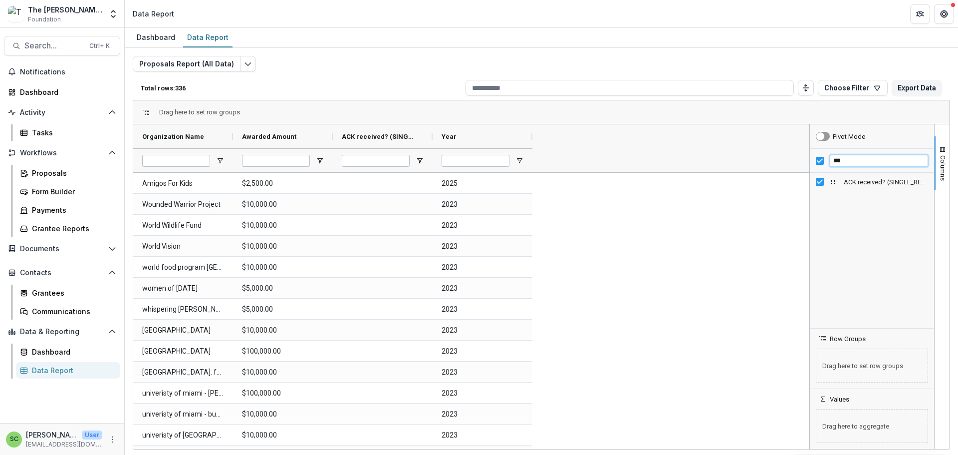
click at [844, 167] on input "***" at bounding box center [879, 161] width 98 height 12
type input "*"
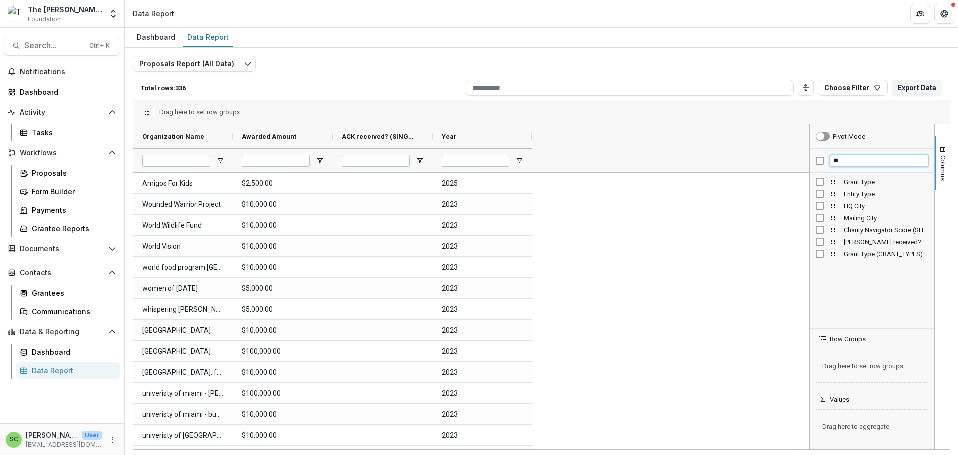
type input "**"
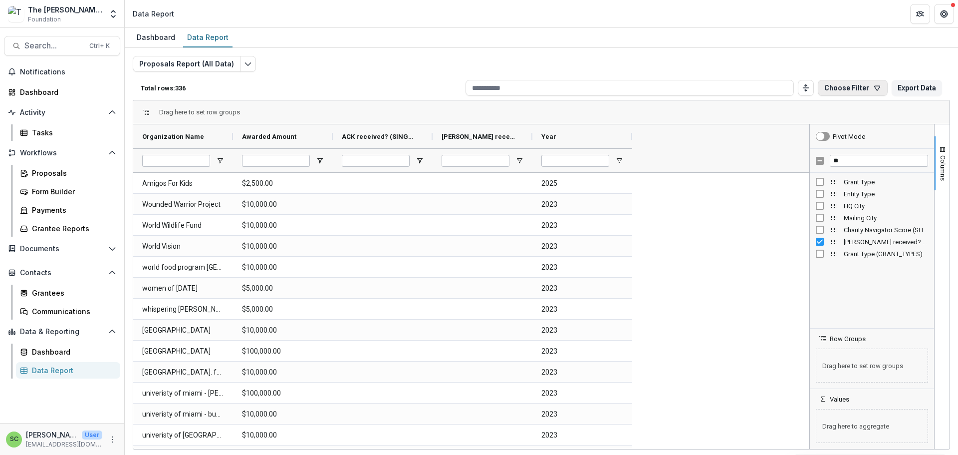
click at [818, 96] on button "Choose Filter" at bounding box center [853, 88] width 70 height 16
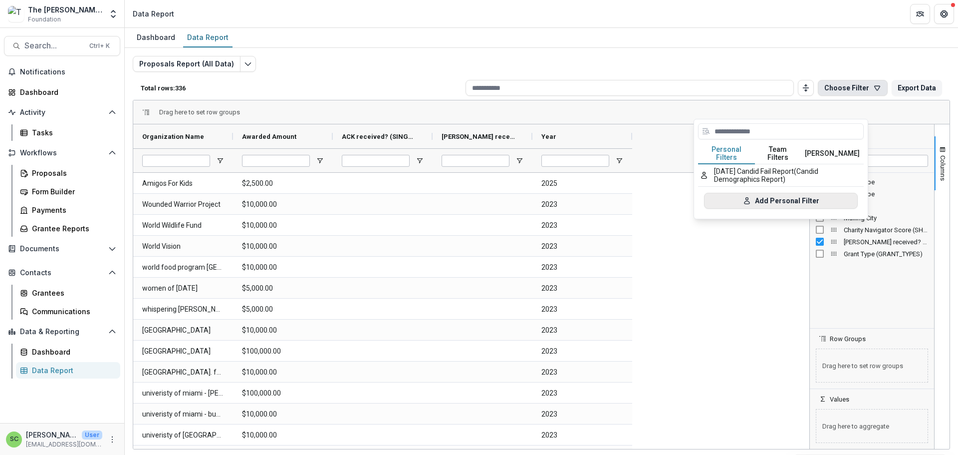
click at [788, 209] on button "Add Personal Filter" at bounding box center [781, 201] width 154 height 16
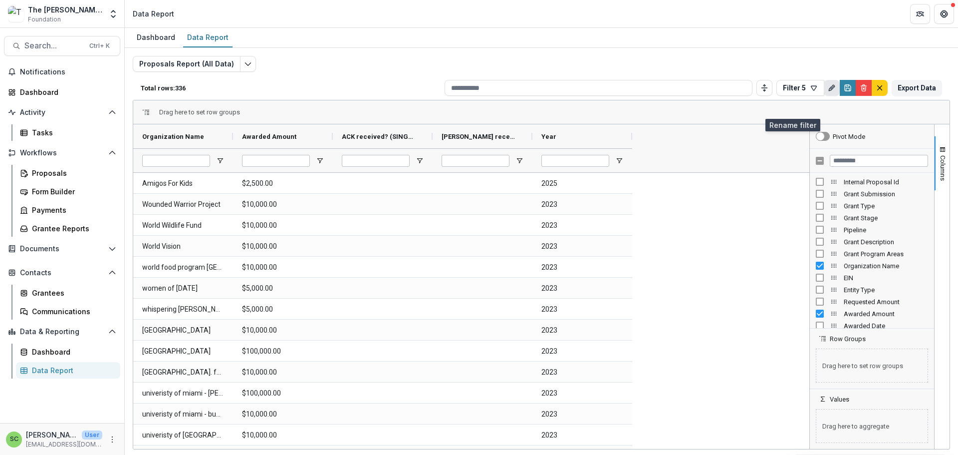
click at [828, 92] on icon "Rename" at bounding box center [832, 88] width 8 height 8
type input "*"
type input "**********"
click at [852, 179] on button "Save" at bounding box center [838, 171] width 28 height 16
click at [57, 168] on div "Proposals" at bounding box center [72, 173] width 80 height 10
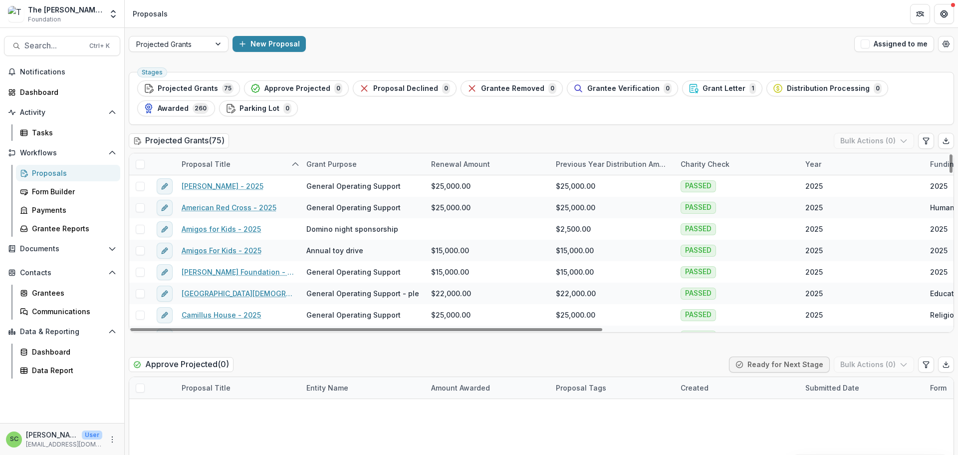
click at [230, 169] on div "Proposal Title" at bounding box center [206, 164] width 61 height 10
click at [224, 223] on input at bounding box center [239, 220] width 120 height 16
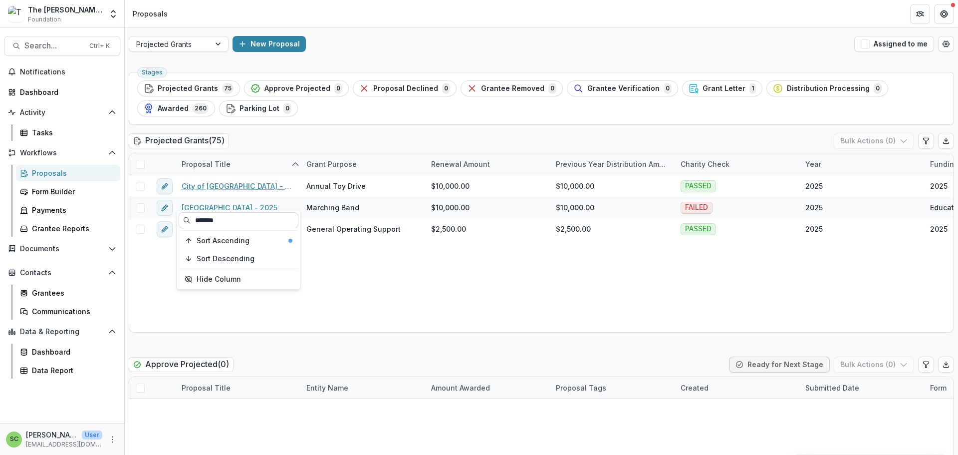
type input "*******"
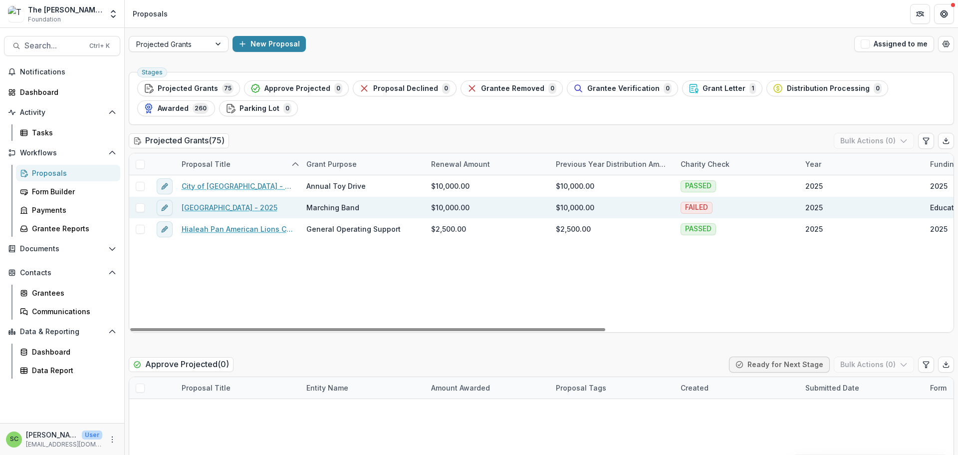
click at [217, 213] on link "Hialeah High School - 2025" at bounding box center [230, 207] width 96 height 10
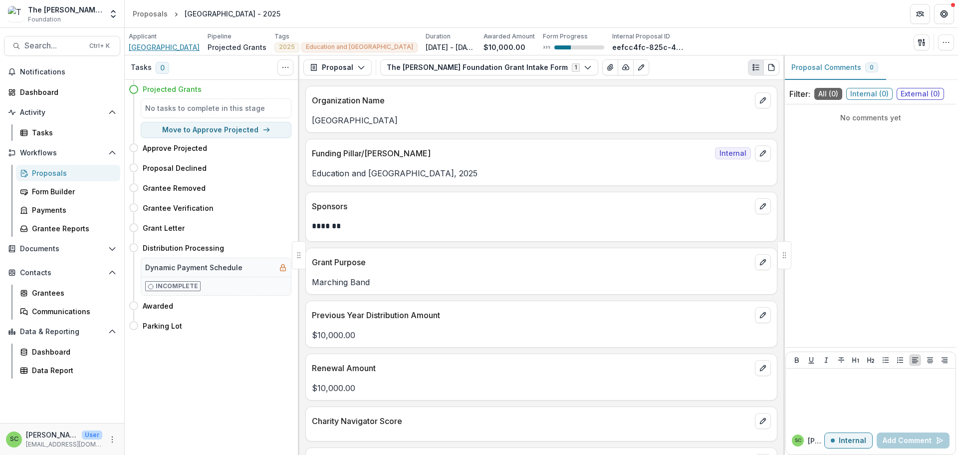
click at [183, 52] on span "[GEOGRAPHIC_DATA]" at bounding box center [164, 47] width 71 height 10
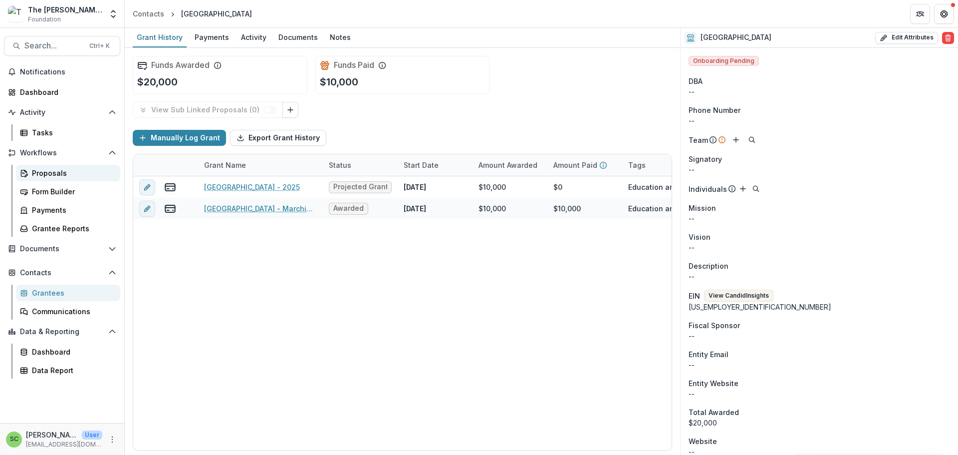
click at [67, 178] on div "Proposals" at bounding box center [72, 173] width 80 height 10
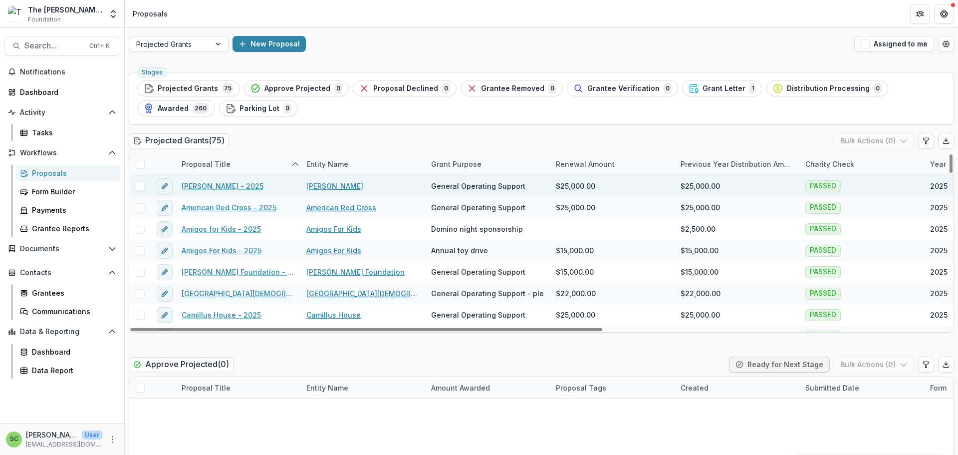
click at [330, 191] on link "[PERSON_NAME]" at bounding box center [334, 186] width 57 height 10
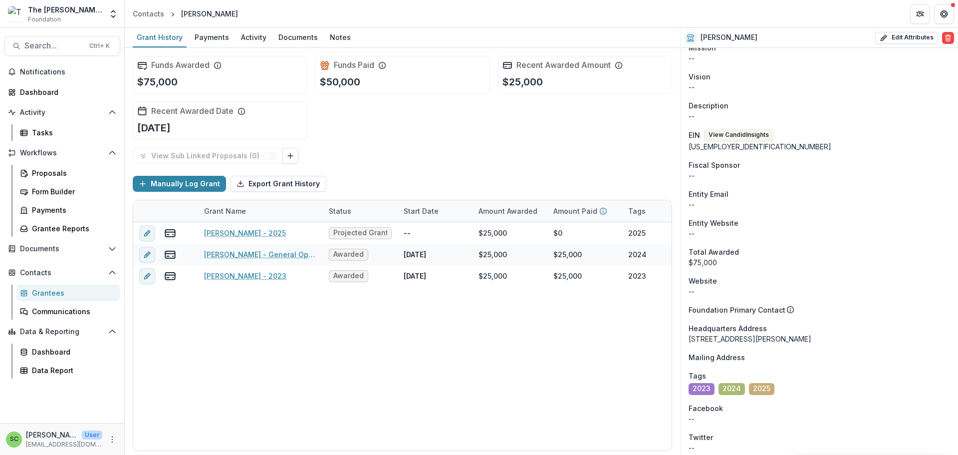
scroll to position [499, 0]
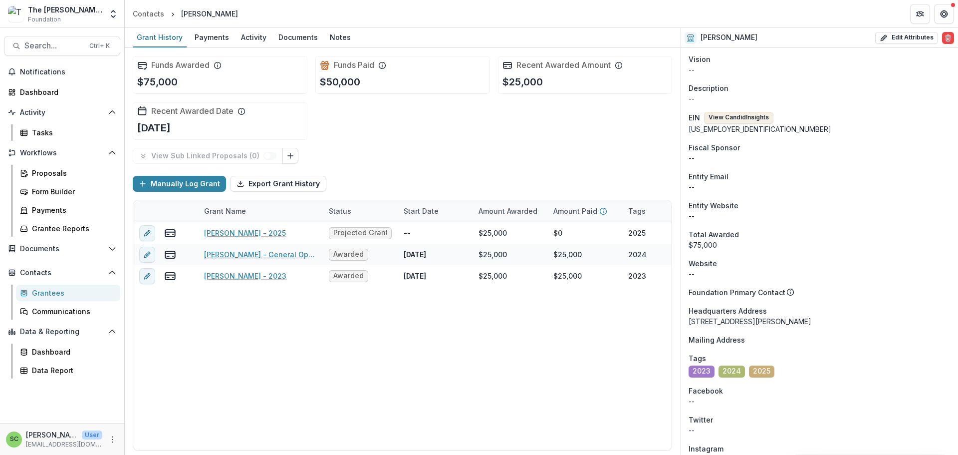
click at [774, 124] on button "View Candid Insights" at bounding box center [738, 118] width 69 height 12
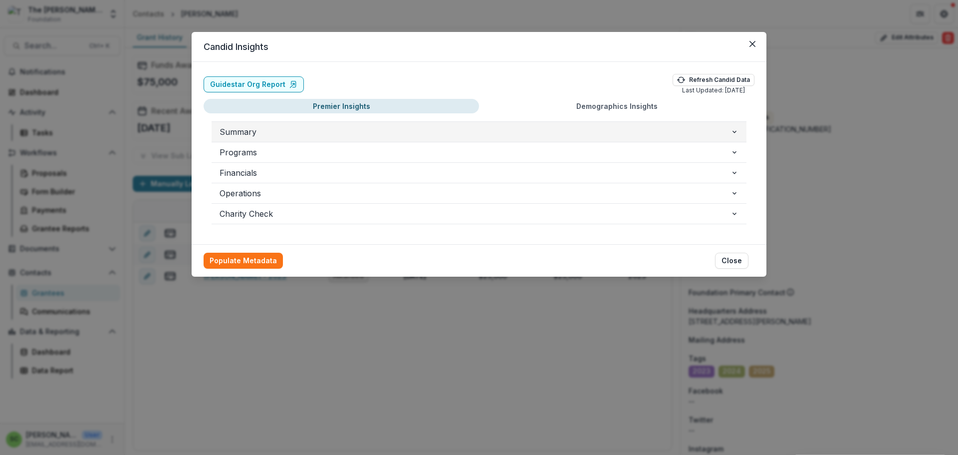
click at [739, 136] on icon "button" at bounding box center [735, 132] width 8 height 8
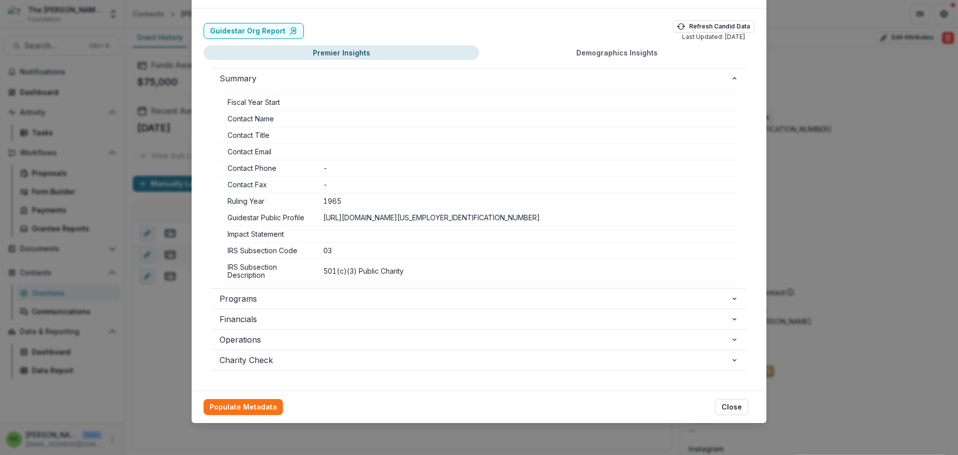
scroll to position [130, 0]
click at [739, 294] on icon "button" at bounding box center [735, 298] width 8 height 8
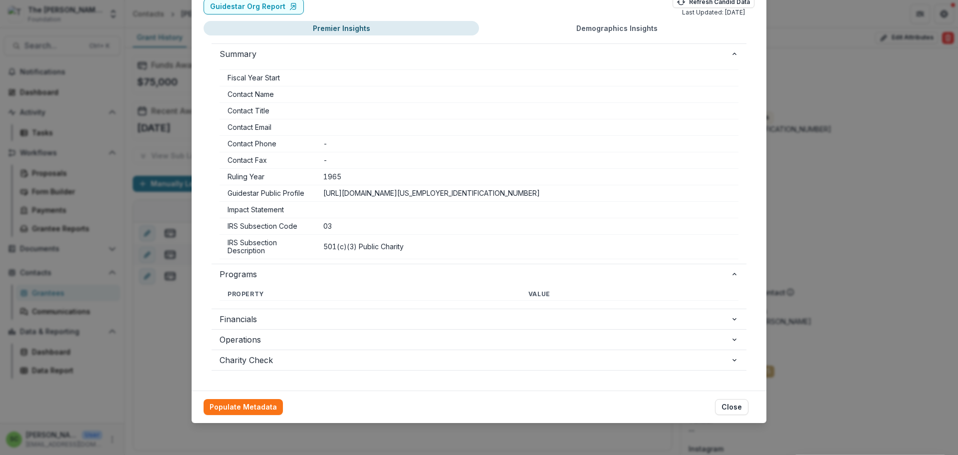
scroll to position [160, 0]
click at [737, 318] on icon "button" at bounding box center [735, 319] width 4 height 2
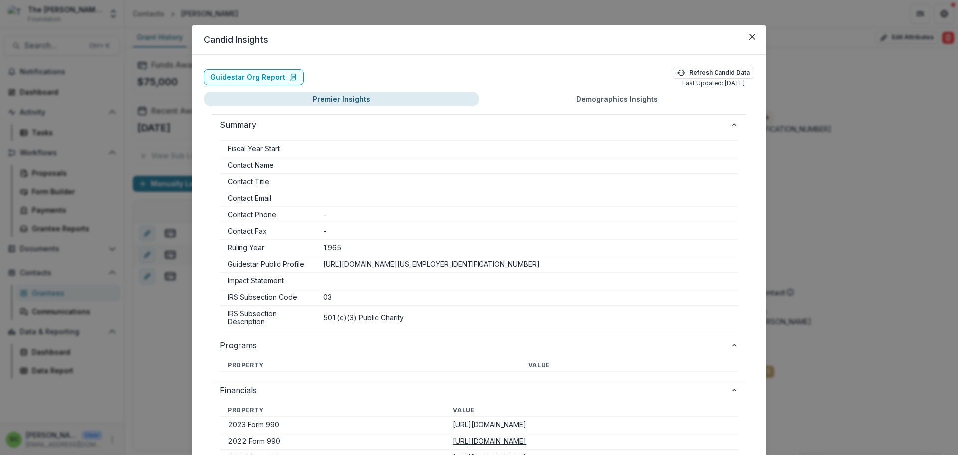
scroll to position [0, 0]
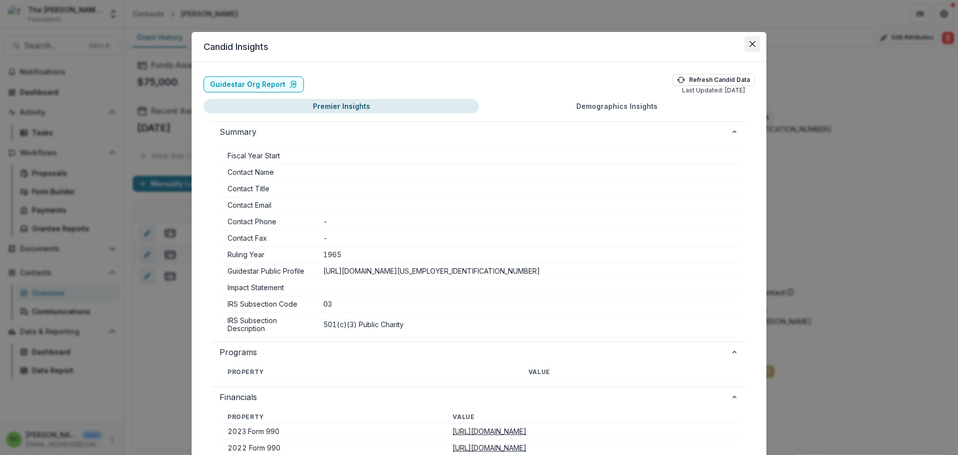
click at [761, 52] on button "Close" at bounding box center [753, 44] width 16 height 16
